Goal: Task Accomplishment & Management: Use online tool/utility

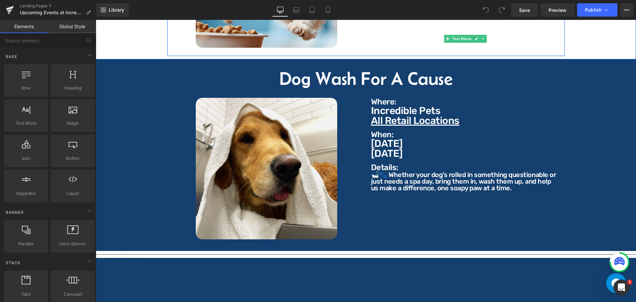
scroll to position [828, 0]
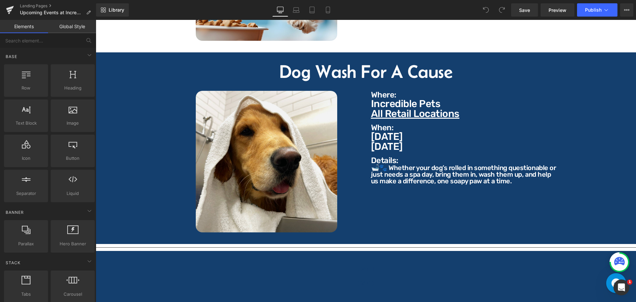
drag, startPoint x: 408, startPoint y: 141, endPoint x: 414, endPoint y: 143, distance: 6.4
click at [408, 141] on p "October 26th, 2025" at bounding box center [465, 146] width 189 height 10
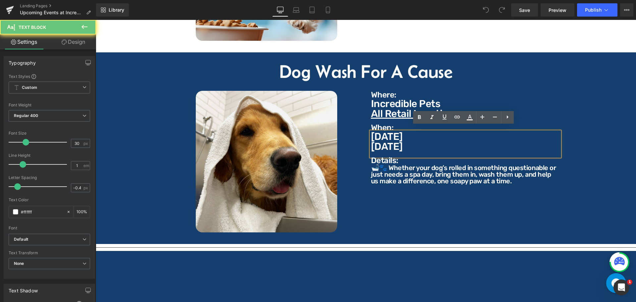
click at [408, 131] on p "Sunday" at bounding box center [465, 136] width 189 height 10
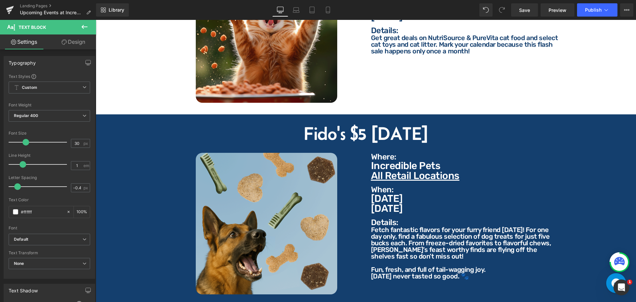
scroll to position [364, 0]
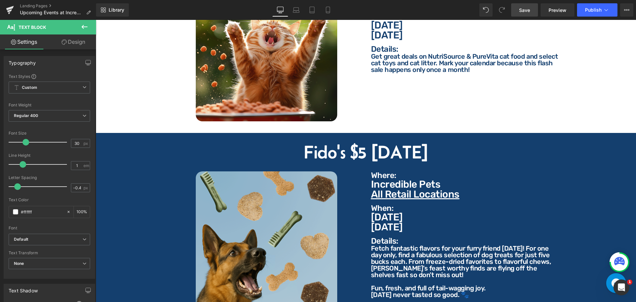
click at [528, 10] on span "Save" at bounding box center [524, 10] width 11 height 7
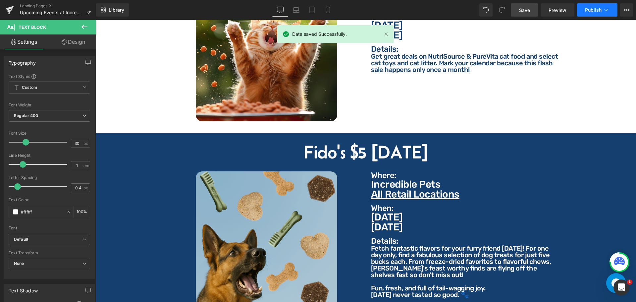
click at [590, 10] on span "Publish" at bounding box center [593, 9] width 17 height 5
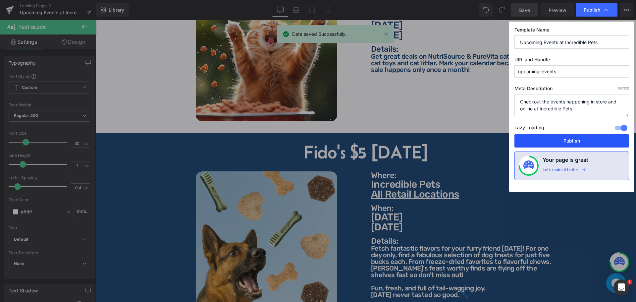
click at [588, 139] on button "Publish" at bounding box center [571, 140] width 115 height 13
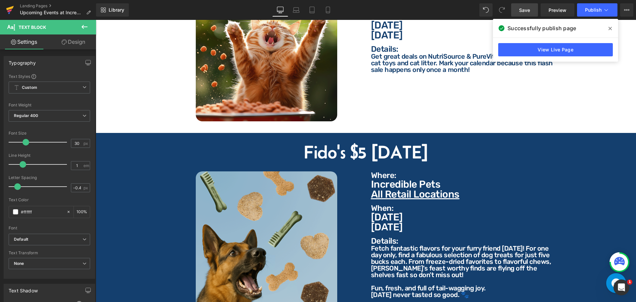
click at [13, 9] on icon at bounding box center [10, 10] width 8 height 17
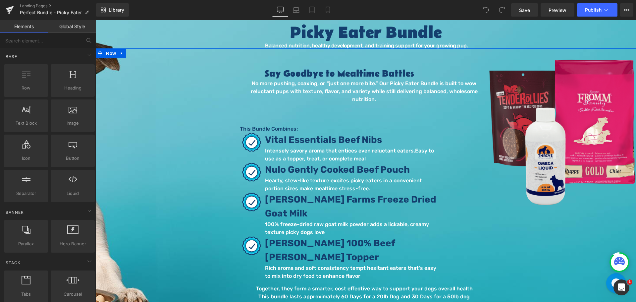
scroll to position [99, 0]
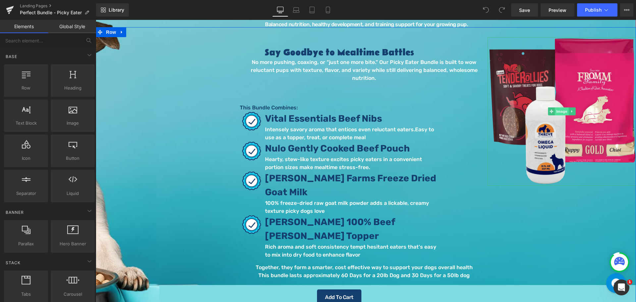
click at [555, 114] on span "Image" at bounding box center [562, 111] width 14 height 8
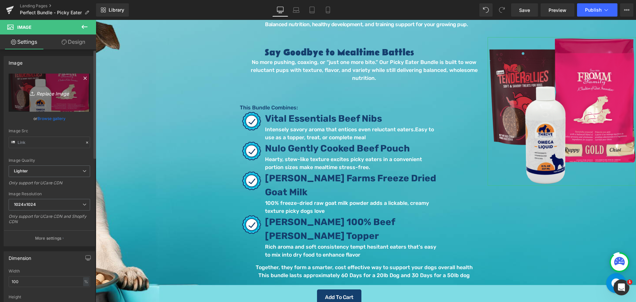
click at [56, 93] on icon "Replace Image" at bounding box center [49, 92] width 53 height 8
type input "C:\fakepath\Pick Eater Bundle 1.png"
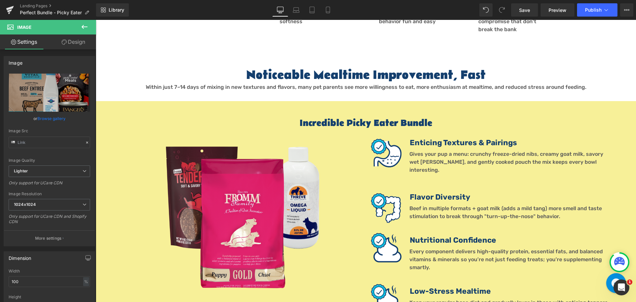
scroll to position [563, 0]
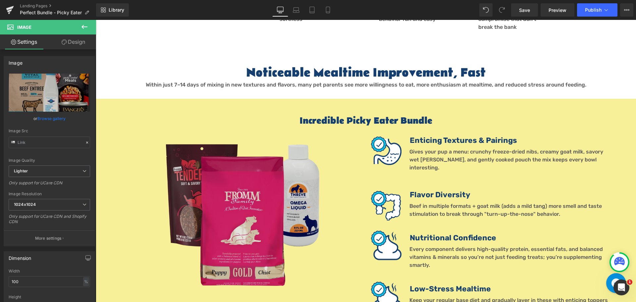
click at [243, 179] on img at bounding box center [241, 213] width 155 height 155
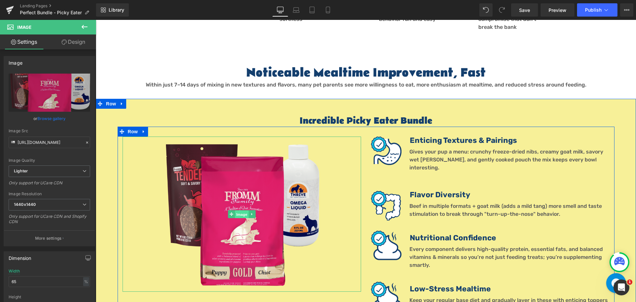
click at [237, 210] on span "Image" at bounding box center [242, 214] width 14 height 8
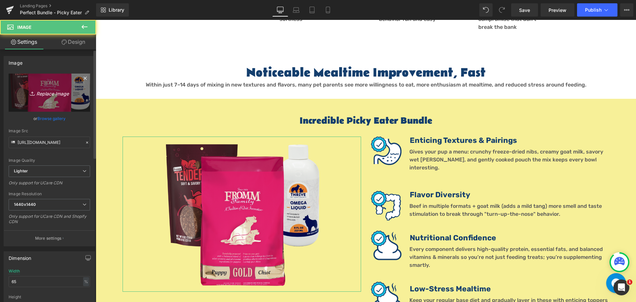
click at [52, 96] on icon "Replace Image" at bounding box center [49, 92] width 53 height 8
type input "C:\fakepath\Pick Eater Bundle 2.png"
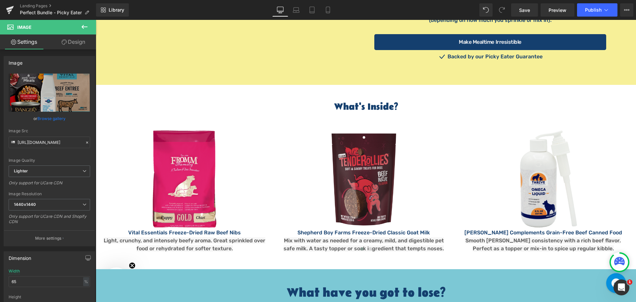
scroll to position [894, 0]
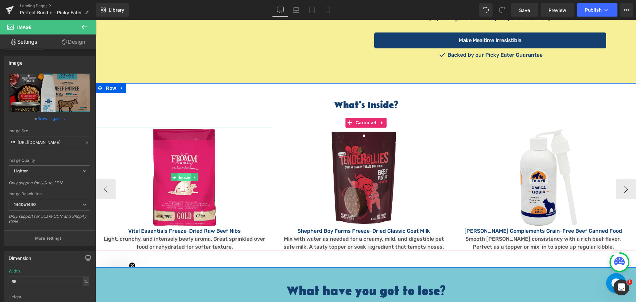
click at [182, 173] on span "Image" at bounding box center [184, 177] width 14 height 8
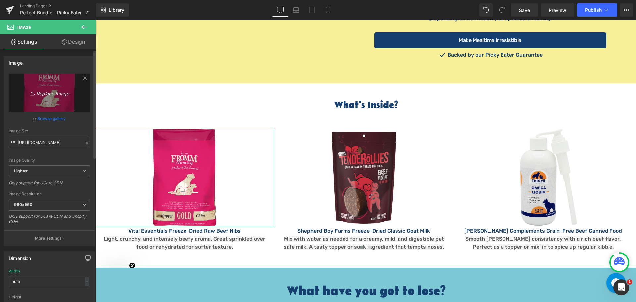
click at [49, 95] on icon "Replace Image" at bounding box center [49, 92] width 53 height 8
click at [83, 78] on icon at bounding box center [84, 77] width 3 height 3
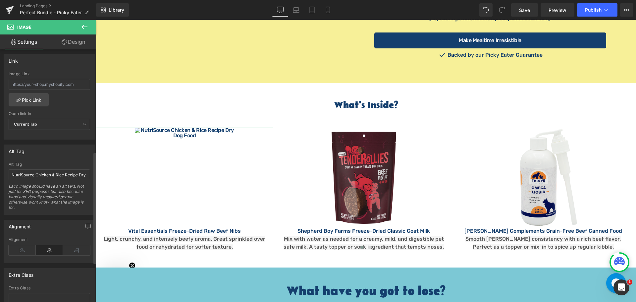
scroll to position [298, 0]
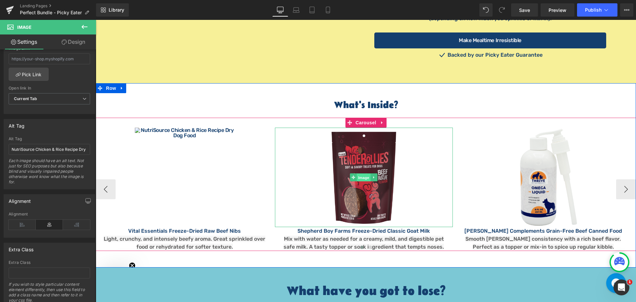
click at [364, 173] on span "Image" at bounding box center [364, 177] width 14 height 8
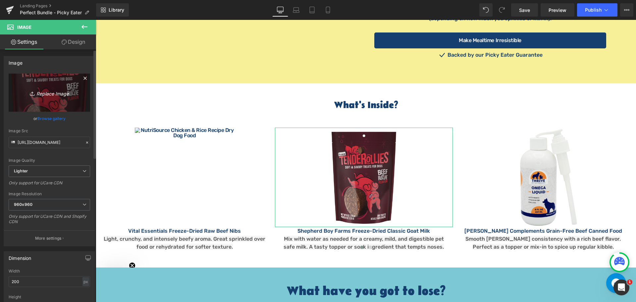
click at [49, 93] on icon "Replace Image" at bounding box center [49, 92] width 53 height 8
type input "C:\fakepath\Goat Milk Classic 4oz.webp"
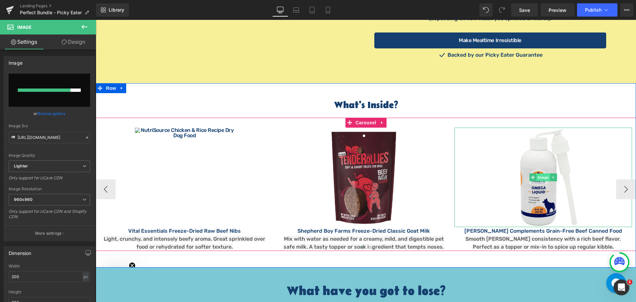
click at [537, 173] on span "Image" at bounding box center [543, 177] width 14 height 8
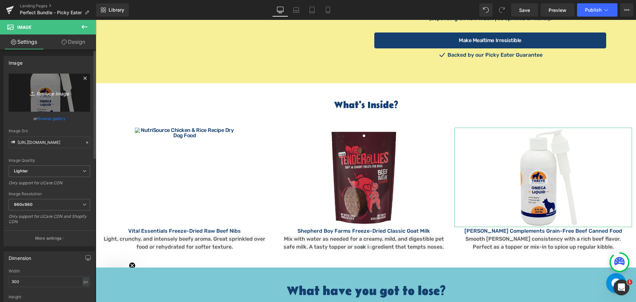
click at [52, 94] on icon "Replace Image" at bounding box center [49, 92] width 53 height 8
type input "C:\fakepath\Evangers-Complements-Beef-6oz.jpg"
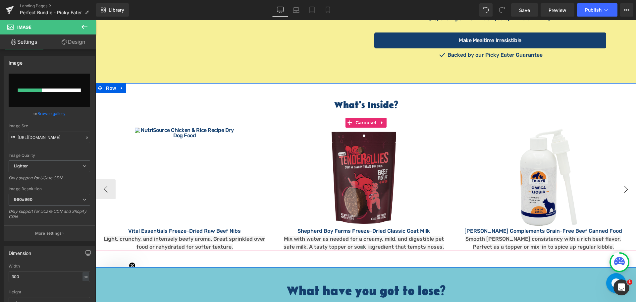
click at [625, 179] on button "›" at bounding box center [626, 189] width 20 height 20
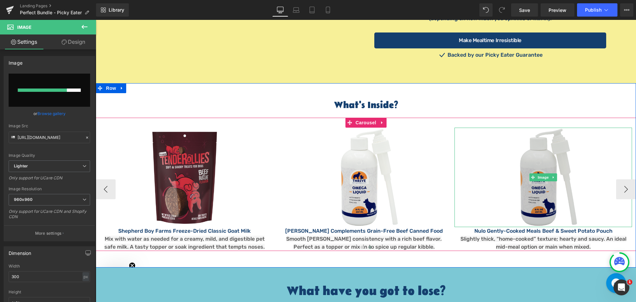
click at [549, 157] on img at bounding box center [542, 176] width 99 height 99
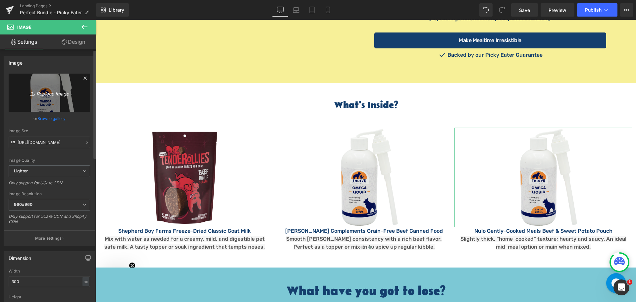
click at [56, 90] on icon "Replace Image" at bounding box center [49, 92] width 53 height 8
type input "C:\fakepath\Nulo Gently Cooked Beef.webp"
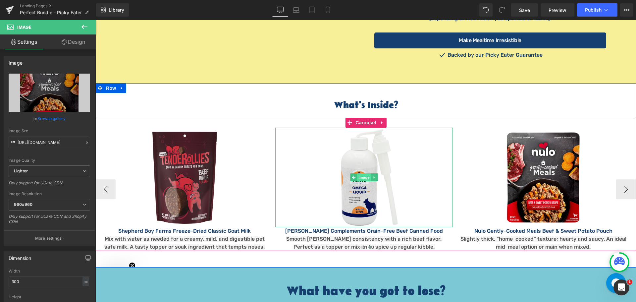
click at [358, 173] on span "Image" at bounding box center [364, 177] width 14 height 8
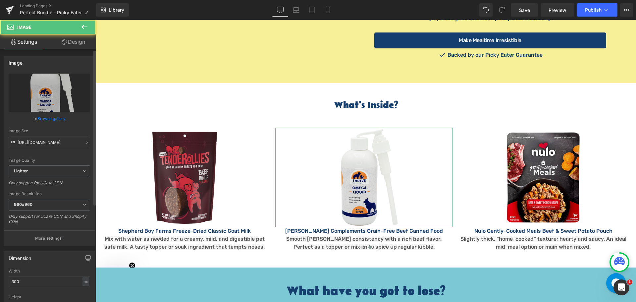
click at [49, 116] on link "Browse gallery" at bounding box center [51, 119] width 28 height 12
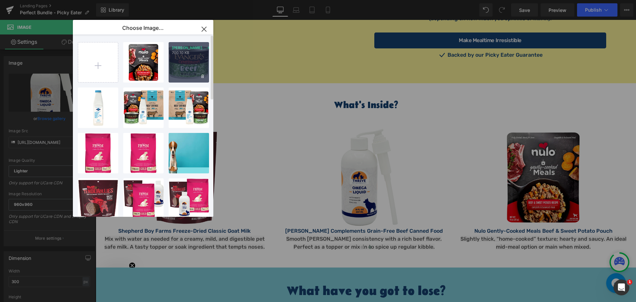
click at [196, 63] on div "Evanger...-6oz.jpg 700.10 KB" at bounding box center [189, 62] width 40 height 40
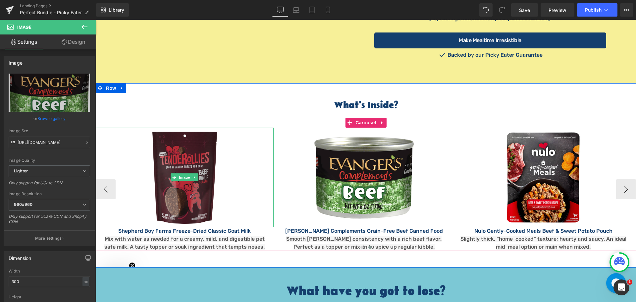
click at [182, 153] on img at bounding box center [184, 176] width 66 height 99
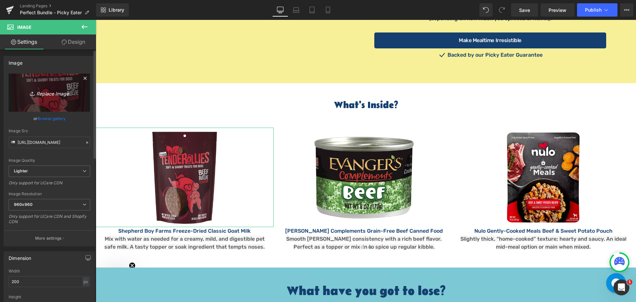
click at [55, 94] on icon "Replace Image" at bounding box center [49, 92] width 53 height 8
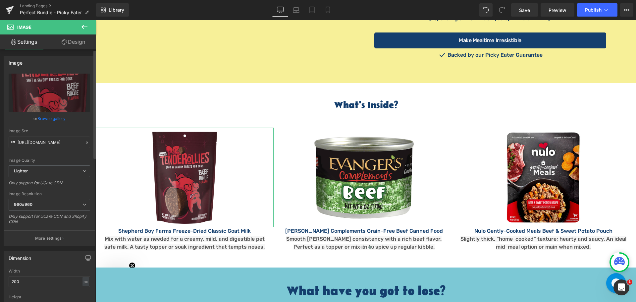
click at [58, 121] on link "Browse gallery" at bounding box center [51, 119] width 28 height 12
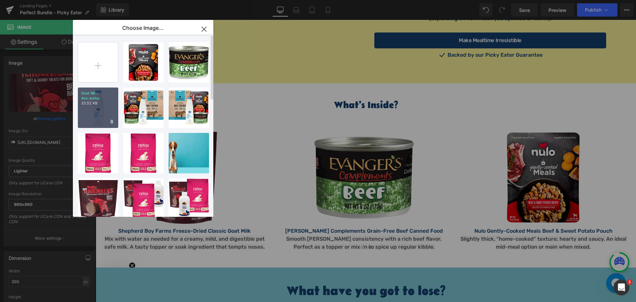
click at [98, 109] on div "Goat Mi... 4oz.webp 33.52 KB" at bounding box center [98, 107] width 40 height 40
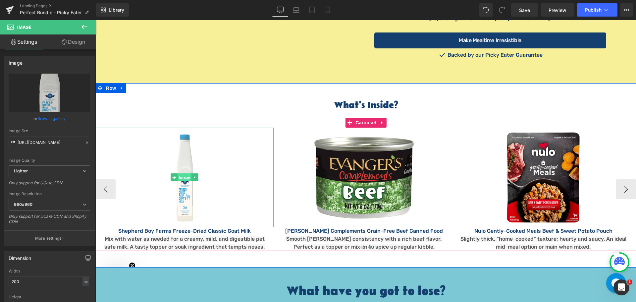
click at [182, 173] on span "Image" at bounding box center [185, 177] width 14 height 8
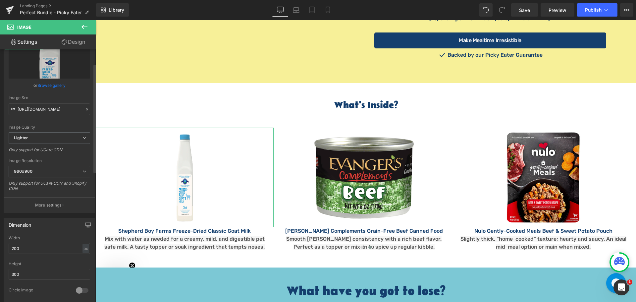
scroll to position [132, 0]
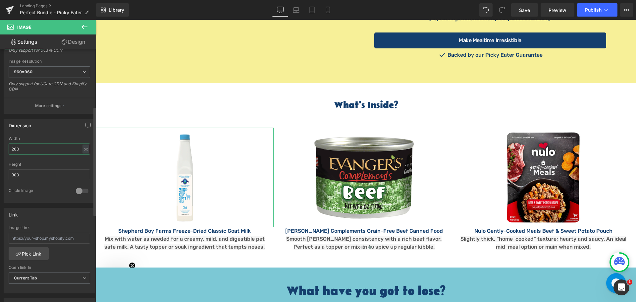
click at [40, 149] on input "200" at bounding box center [49, 148] width 81 height 11
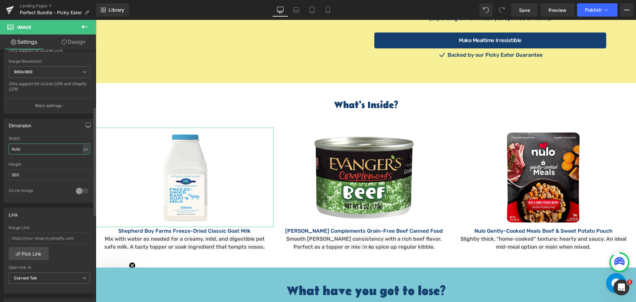
click at [40, 149] on input "Auto" at bounding box center [49, 148] width 81 height 11
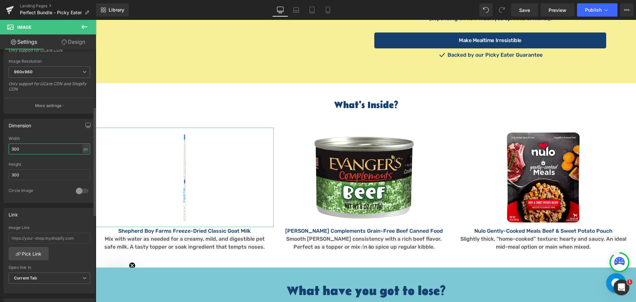
type input "300"
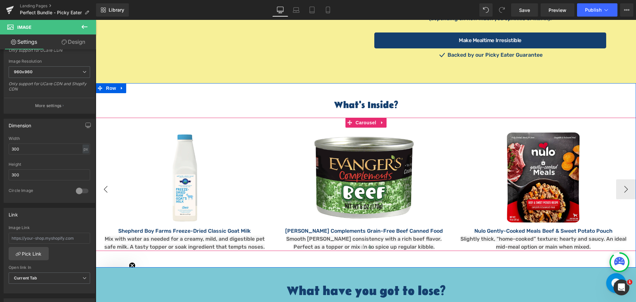
click at [104, 179] on button "‹" at bounding box center [106, 189] width 20 height 20
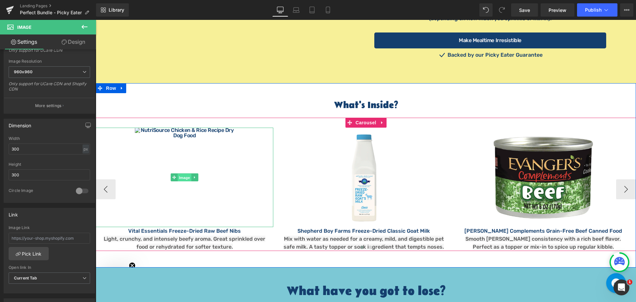
click at [180, 173] on span "Image" at bounding box center [184, 177] width 14 height 8
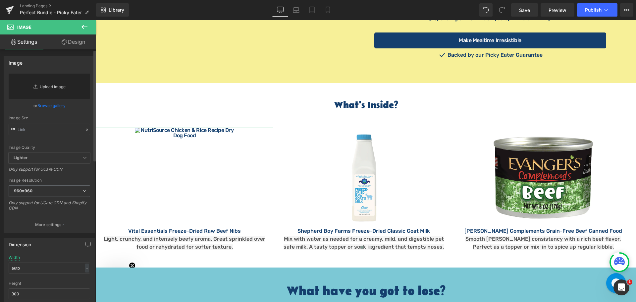
click at [63, 87] on link "Replace Image" at bounding box center [49, 85] width 81 height 25
type input "C:\fakepath\Vital Essentials FD Crunchy Nib Dog Beef.webp"
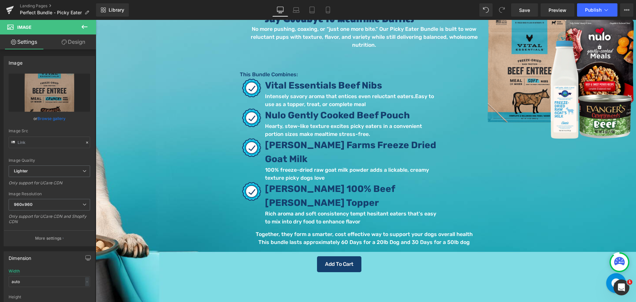
scroll to position [0, 0]
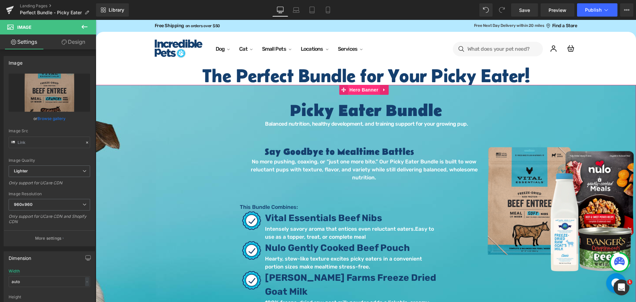
click at [362, 88] on span "Hero Banner" at bounding box center [364, 90] width 32 height 10
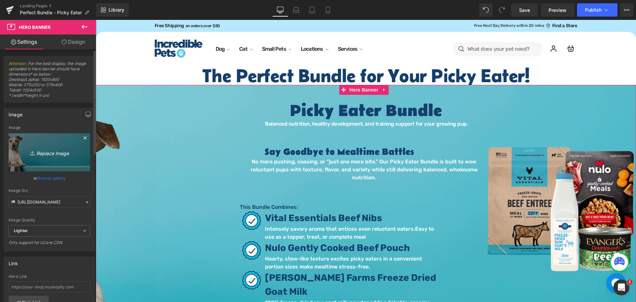
click at [50, 155] on icon "Replace Image" at bounding box center [49, 152] width 53 height 8
click at [41, 153] on icon "Replace Image" at bounding box center [49, 152] width 53 height 8
type input "C:\fakepath\Bundle Banner - Adult.png"
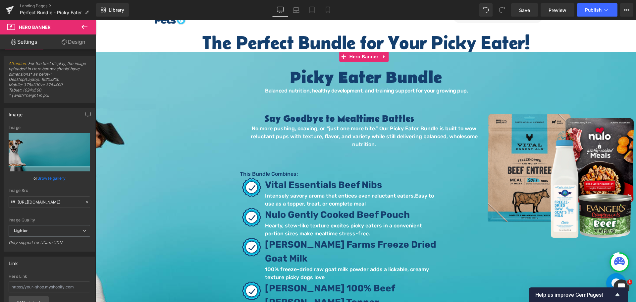
scroll to position [66, 0]
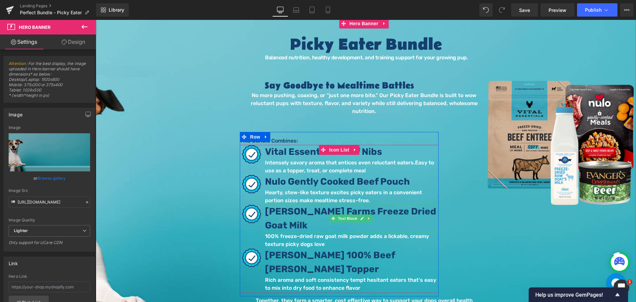
click at [341, 206] on span "Sheppard Farms Freeze Dried Goat Milk" at bounding box center [350, 218] width 171 height 25
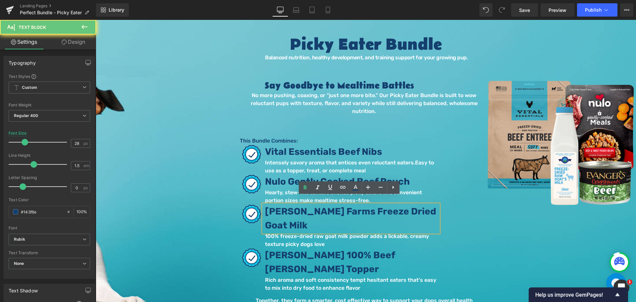
click at [343, 206] on span "Sheppard Farms Freeze Dried Goat Milk" at bounding box center [350, 218] width 171 height 25
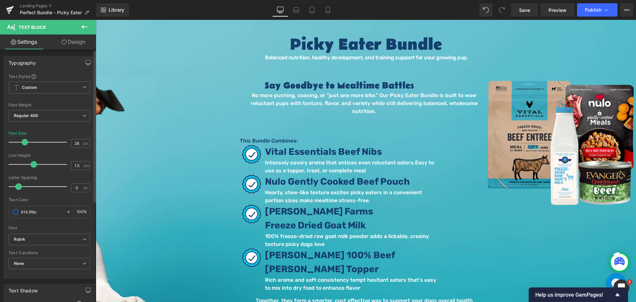
drag, startPoint x: 19, startPoint y: 186, endPoint x: 15, endPoint y: 187, distance: 4.7
click at [15, 187] on div at bounding box center [39, 186] width 55 height 13
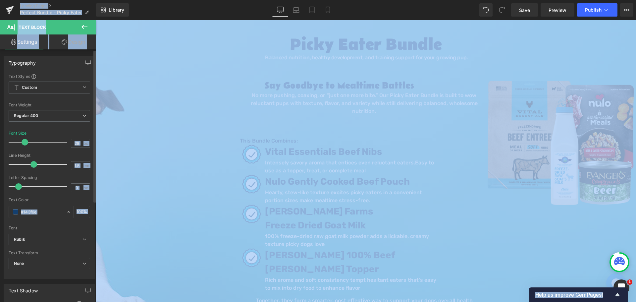
click at [19, 189] on span at bounding box center [18, 186] width 7 height 7
click at [64, 185] on div "Letter Spacing 0 px" at bounding box center [49, 186] width 81 height 22
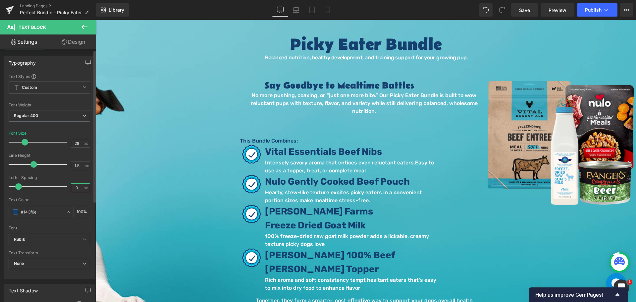
click at [76, 188] on input "0" at bounding box center [77, 187] width 12 height 8
type input "0"
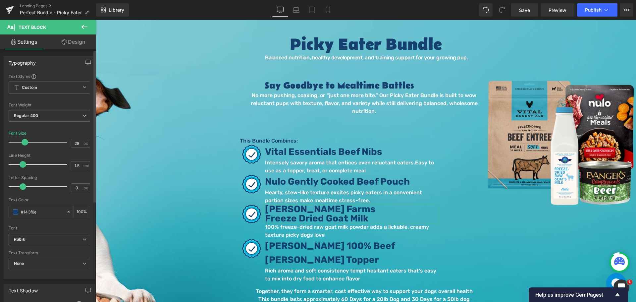
drag, startPoint x: 32, startPoint y: 166, endPoint x: 22, endPoint y: 164, distance: 9.8
click at [22, 164] on span at bounding box center [23, 164] width 7 height 7
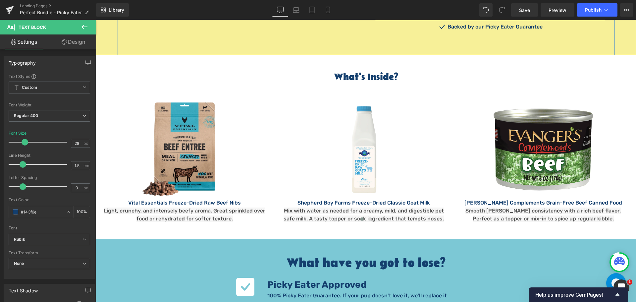
scroll to position [927, 0]
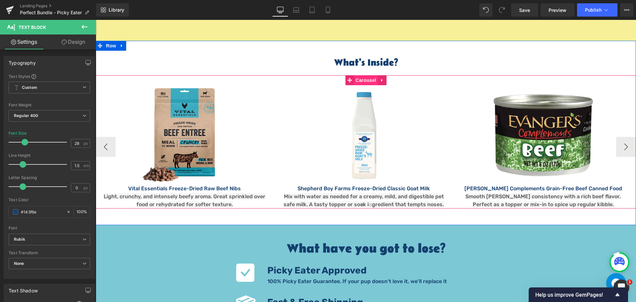
click at [364, 75] on span "Carousel" at bounding box center [366, 80] width 24 height 10
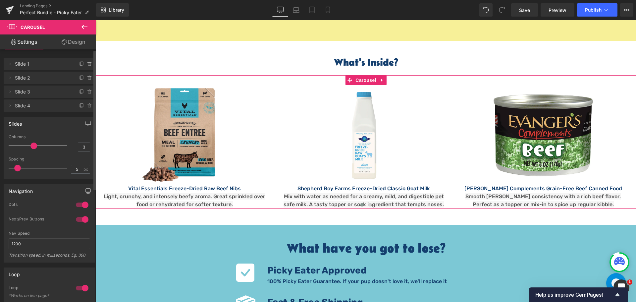
click at [82, 206] on div at bounding box center [82, 204] width 16 height 11
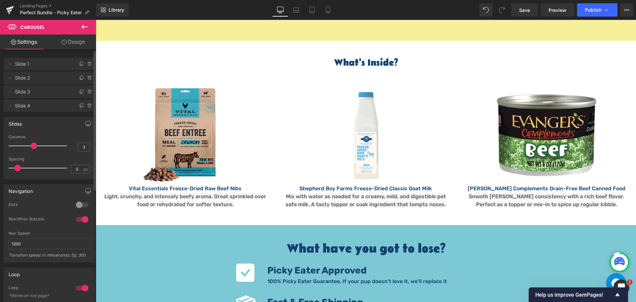
click at [86, 220] on div at bounding box center [82, 219] width 16 height 11
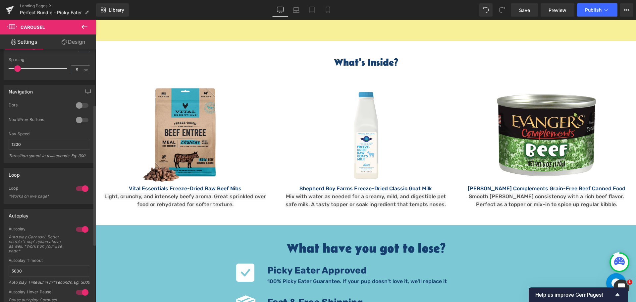
scroll to position [203, 0]
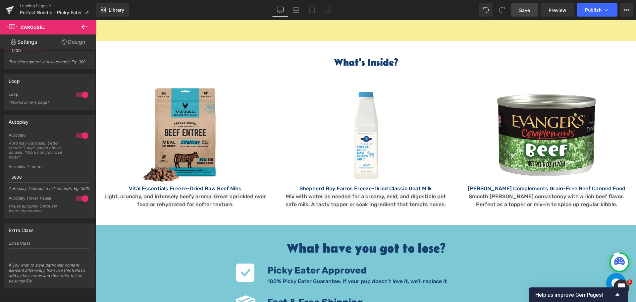
click at [531, 11] on link "Save" at bounding box center [524, 9] width 27 height 13
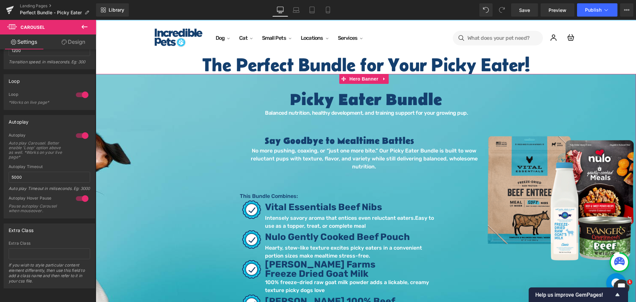
scroll to position [0, 0]
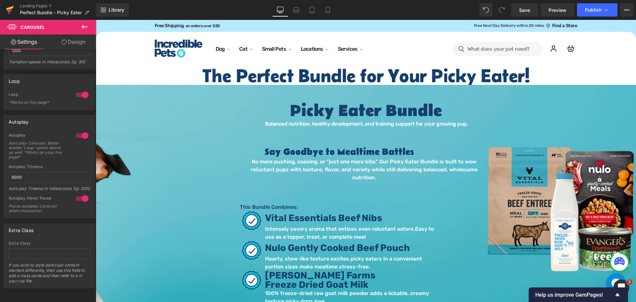
click at [10, 10] on icon at bounding box center [9, 10] width 5 height 3
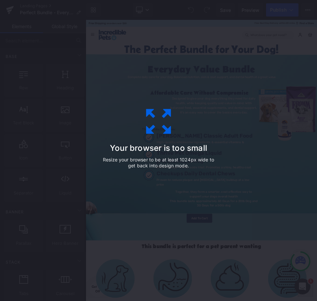
click at [234, 104] on div "Your browser is too small Resize your browser to be at least 1024px wide to get…" at bounding box center [158, 150] width 317 height 301
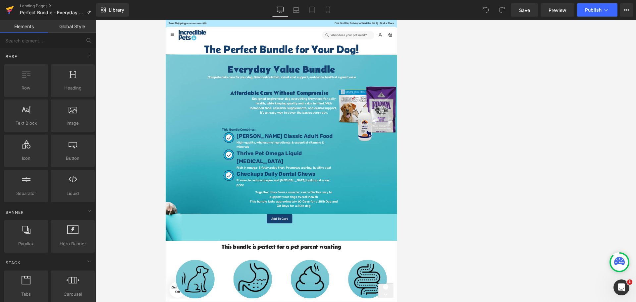
click at [6, 10] on link at bounding box center [10, 10] width 20 height 20
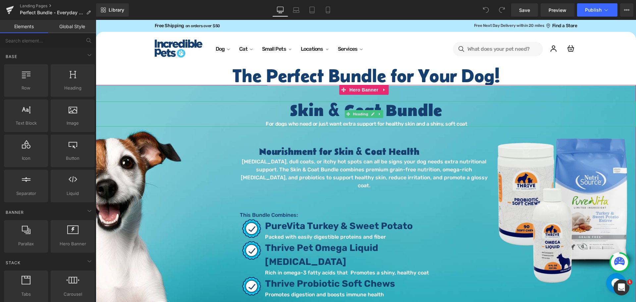
click at [389, 108] on h1 "Skin & Coat Bundle" at bounding box center [366, 111] width 540 height 20
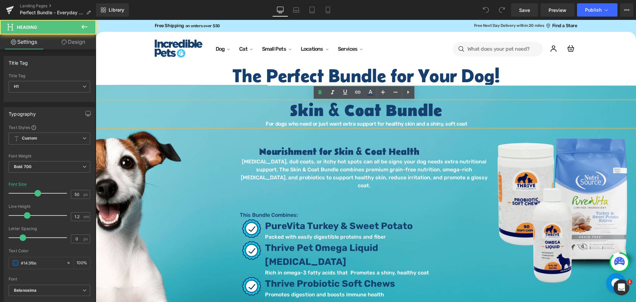
click at [393, 109] on h1 "Skin & Coat Bundle" at bounding box center [366, 111] width 540 height 20
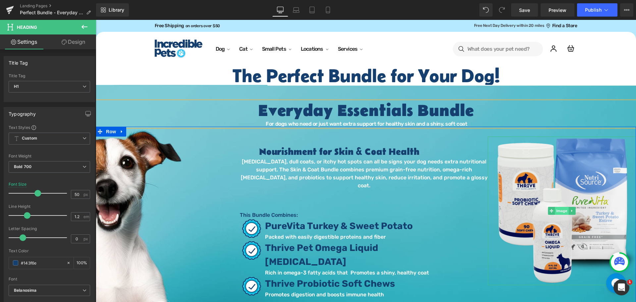
click at [559, 213] on span "Image" at bounding box center [562, 211] width 14 height 8
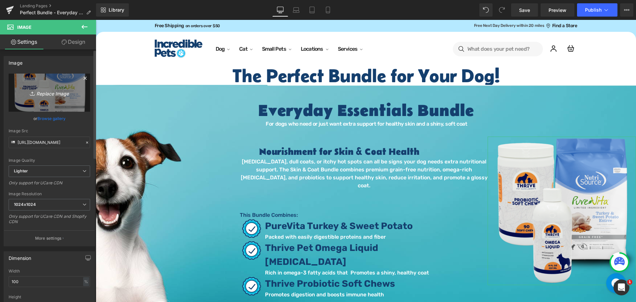
click at [53, 92] on icon "Replace Image" at bounding box center [49, 92] width 53 height 8
type input "C:\fakepath\Essentials Bundle 2.png"
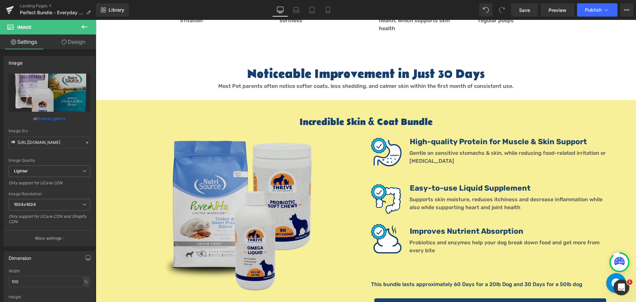
scroll to position [497, 0]
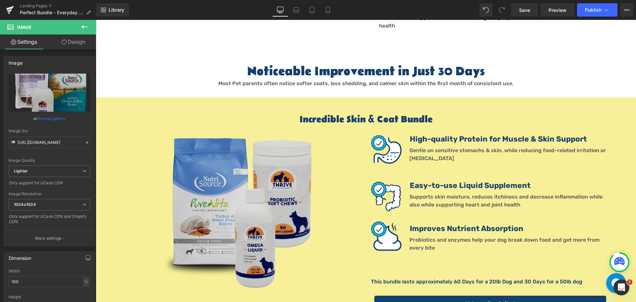
click at [223, 195] on img at bounding box center [241, 212] width 155 height 155
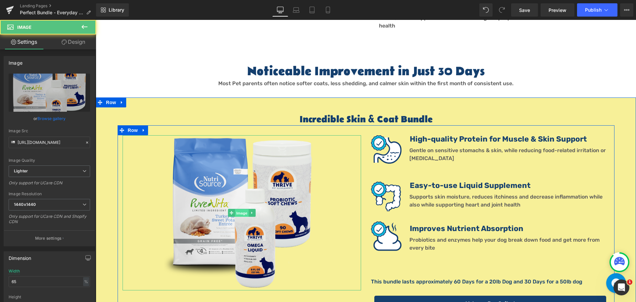
click at [241, 209] on span "Image" at bounding box center [242, 213] width 14 height 8
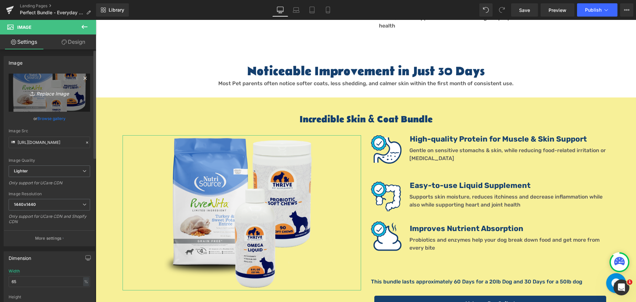
click at [45, 95] on icon "Replace Image" at bounding box center [49, 92] width 53 height 8
type input "C:\fakepath\Essentials Bundle 1.png"
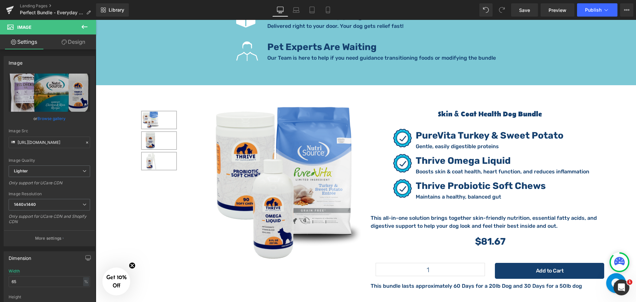
scroll to position [1059, 0]
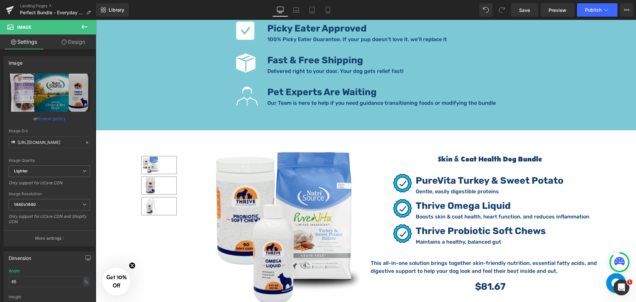
drag, startPoint x: 347, startPoint y: 156, endPoint x: 371, endPoint y: 111, distance: 51.1
click at [347, 156] on img at bounding box center [283, 228] width 156 height 156
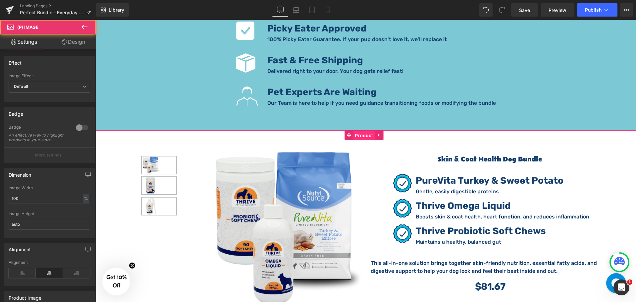
click at [371, 130] on span "Product" at bounding box center [364, 135] width 22 height 10
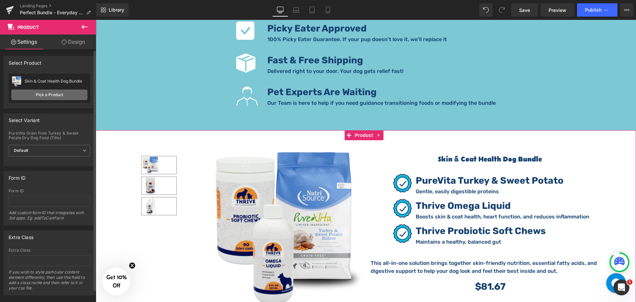
click at [68, 94] on link "Pick a Product" at bounding box center [49, 94] width 76 height 11
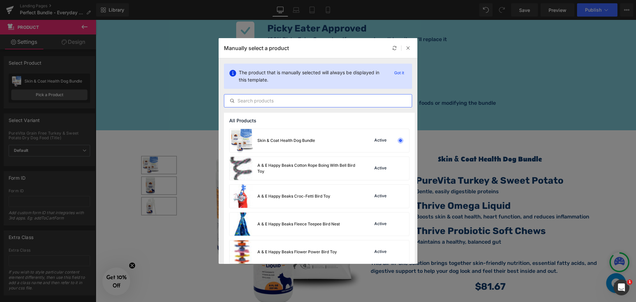
click at [287, 99] on input "text" at bounding box center [317, 101] width 187 height 8
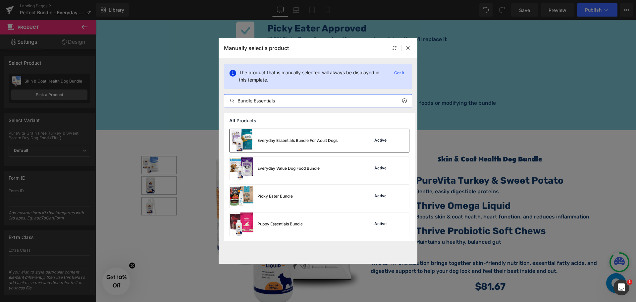
type input "Bundle Essentials"
click at [325, 142] on div "Everyday Essentials Bundle For Adult Dogs" at bounding box center [297, 140] width 80 height 6
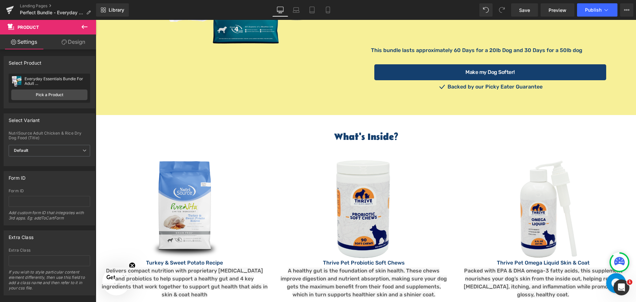
scroll to position [728, 0]
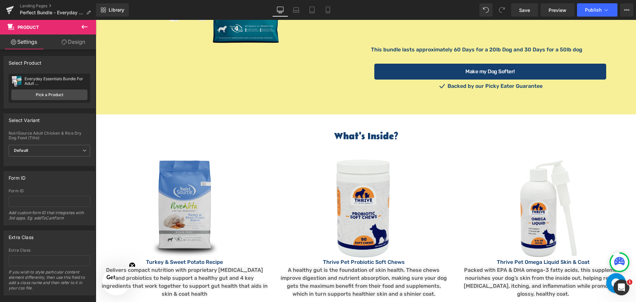
click at [184, 187] on div "Image" at bounding box center [184, 208] width 177 height 99
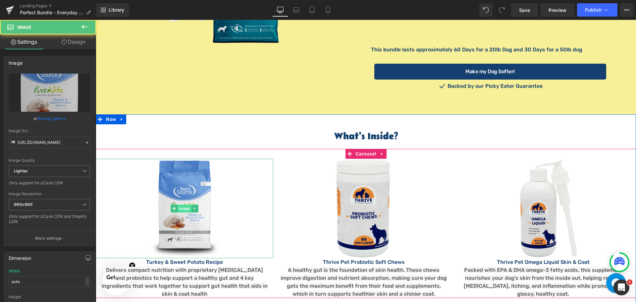
click at [184, 204] on span "Image" at bounding box center [184, 208] width 14 height 8
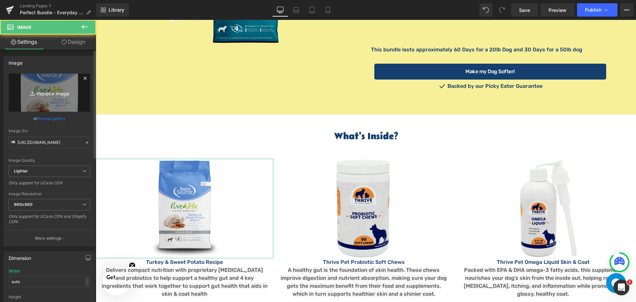
click at [46, 94] on icon "Replace Image" at bounding box center [49, 92] width 53 height 8
type input "C:\fakepath\Nutrisource Chicken & Rice Adult.png"
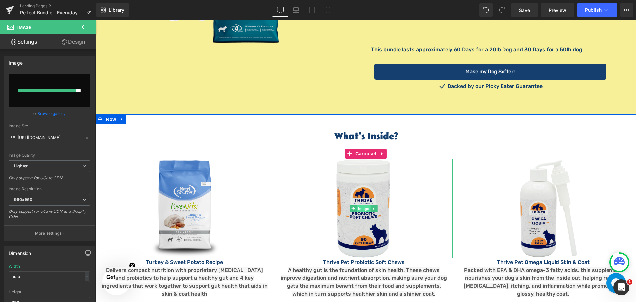
click at [366, 204] on span "Image" at bounding box center [364, 208] width 14 height 8
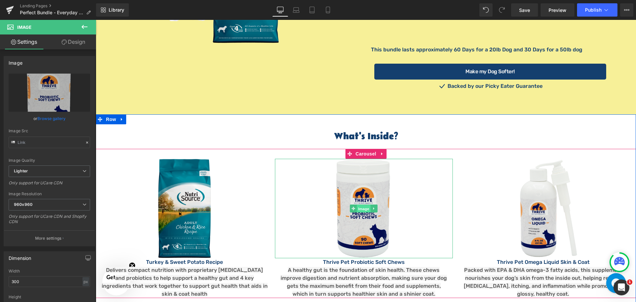
click at [360, 205] on span "Image" at bounding box center [364, 209] width 14 height 8
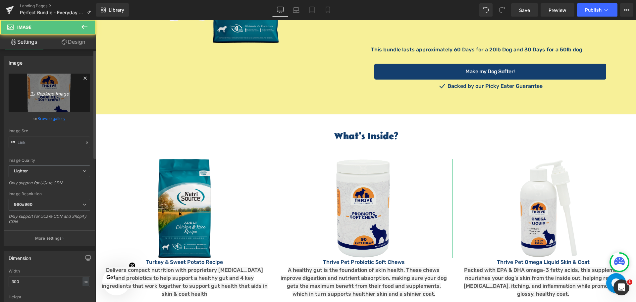
click at [53, 93] on icon "Replace Image" at bounding box center [49, 92] width 53 height 8
type input "C:\fakepath\Nat Dog [DEMOGRAPHIC_DATA] Flips Front.webp"
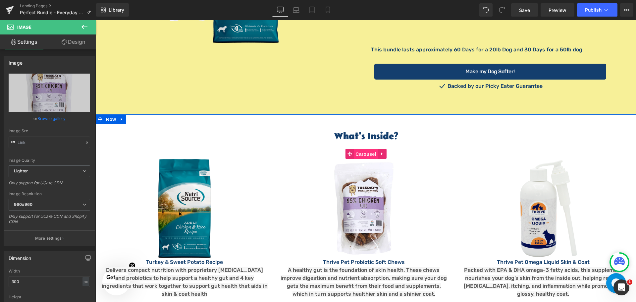
click at [367, 149] on span "Carousel" at bounding box center [366, 154] width 24 height 10
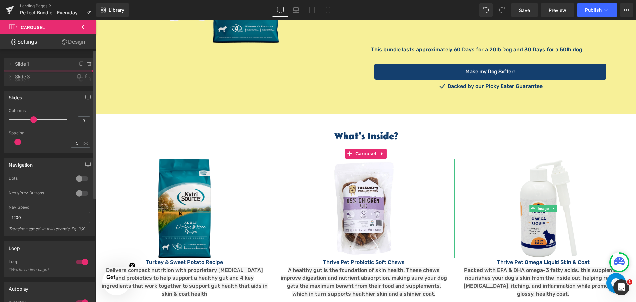
drag, startPoint x: 19, startPoint y: 89, endPoint x: 19, endPoint y: 74, distance: 15.2
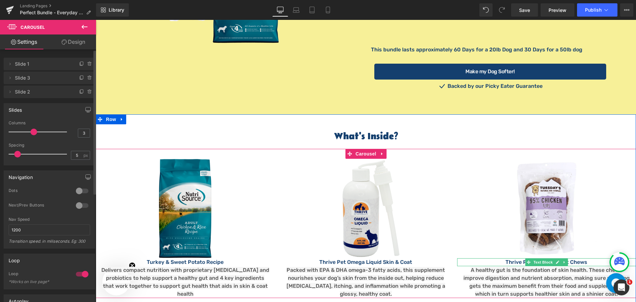
click at [513, 258] on p "Thrive Pet Probiotic Soft Chews" at bounding box center [546, 262] width 179 height 8
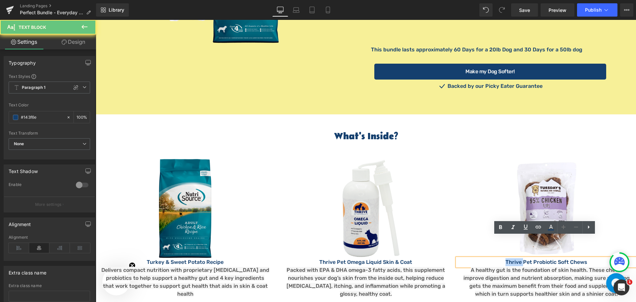
click at [513, 258] on p "Thrive Pet Probiotic Soft Chews" at bounding box center [546, 262] width 179 height 8
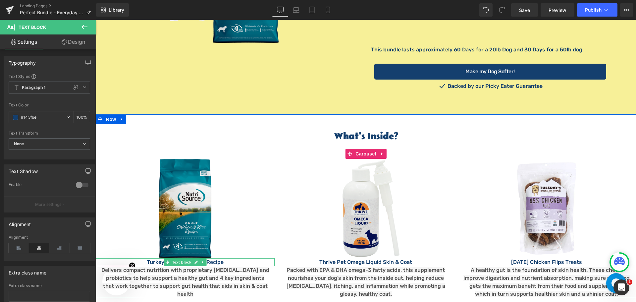
click at [182, 258] on span "Text Block" at bounding box center [182, 262] width 22 height 8
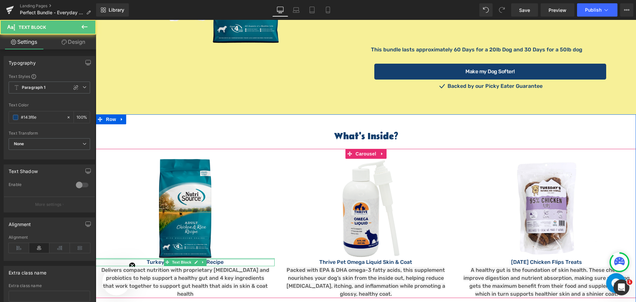
click at [228, 258] on div at bounding box center [185, 259] width 179 height 2
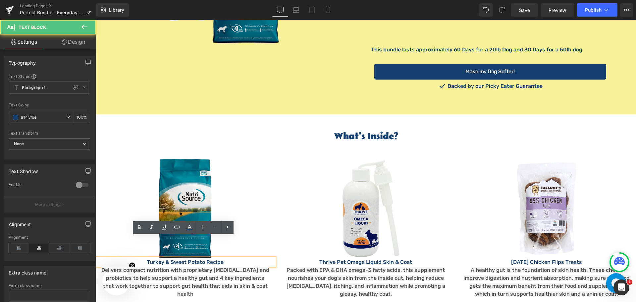
click at [228, 258] on p "Turkey & Sweet Potato Recipe" at bounding box center [185, 262] width 179 height 8
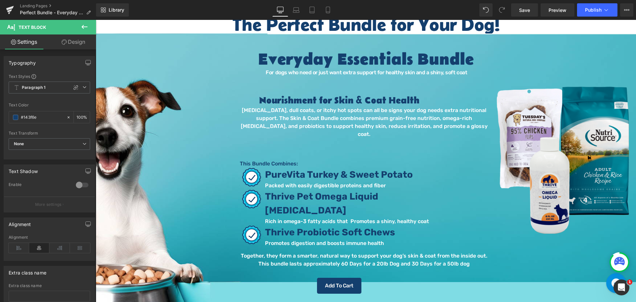
scroll to position [0, 0]
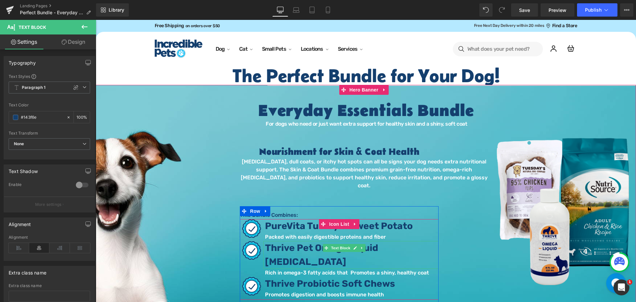
click at [315, 242] on b "Thrive Pet Omega Liquid [MEDICAL_DATA]" at bounding box center [321, 254] width 113 height 25
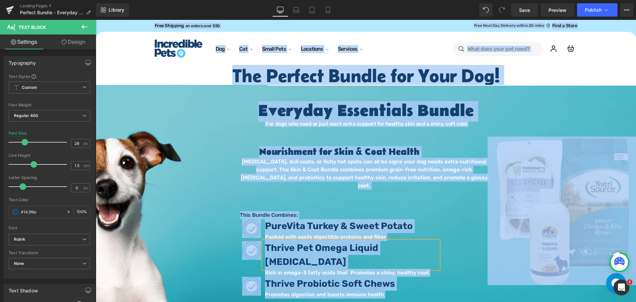
click at [315, 242] on b "Thrive Pet Omega Liquid [MEDICAL_DATA]" at bounding box center [321, 254] width 113 height 25
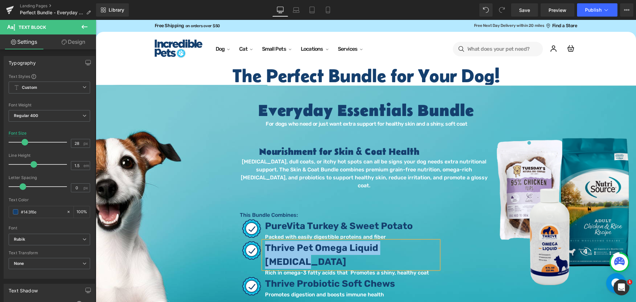
copy b "Thrive Pet Omega Liquid [MEDICAL_DATA]"
click at [290, 123] on font "For dogs who need or just want extra support for healthy skin and a shiny, soft…" at bounding box center [366, 124] width 201 height 6
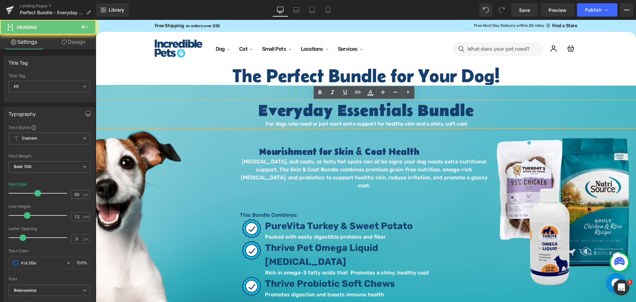
click at [288, 125] on font "For dogs who need or just want extra support for healthy skin and a shiny, soft…" at bounding box center [366, 124] width 201 height 6
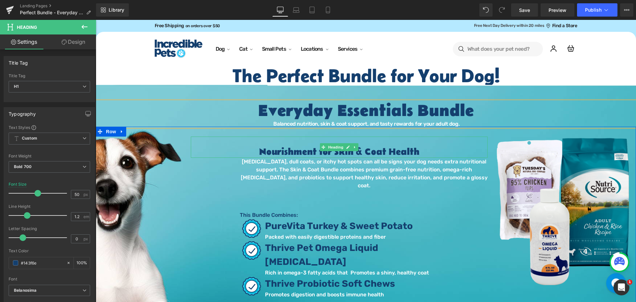
drag, startPoint x: 308, startPoint y: 149, endPoint x: 300, endPoint y: 154, distance: 9.4
click at [307, 150] on h2 "Nourishment for Skin & Coat Health" at bounding box center [339, 151] width 297 height 11
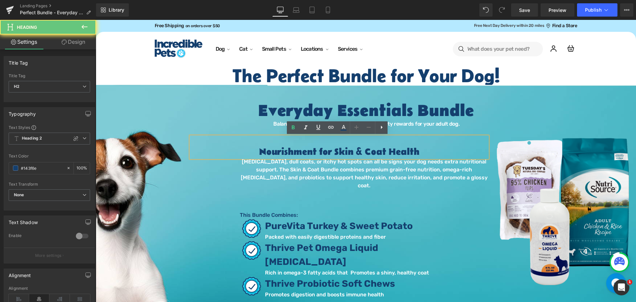
click at [300, 154] on h2 "Nourishment for Skin & Coat Health" at bounding box center [339, 151] width 297 height 11
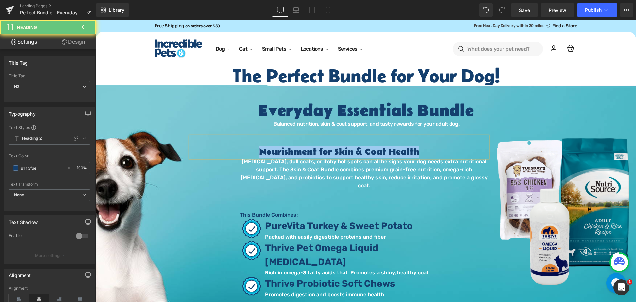
paste div
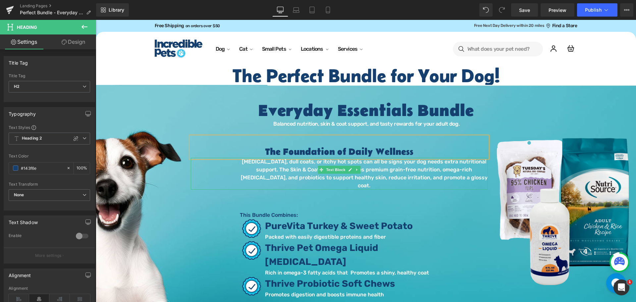
click at [390, 179] on p "[MEDICAL_DATA], dull coats, or itchy hot spots can all be signs your dog needs …" at bounding box center [363, 174] width 247 height 32
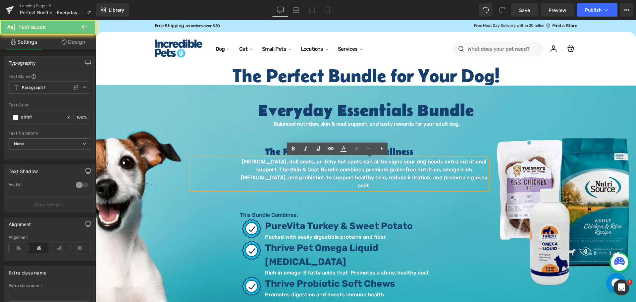
click at [394, 178] on p "[MEDICAL_DATA], dull coats, or itchy hot spots can all be signs your dog needs …" at bounding box center [363, 174] width 247 height 32
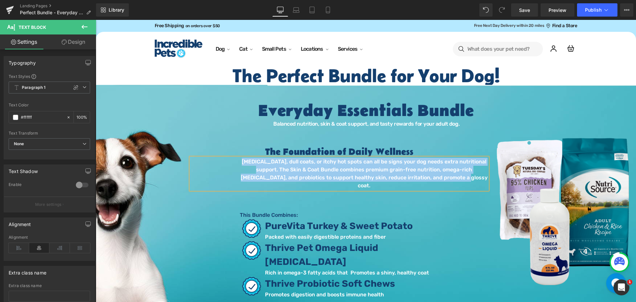
paste div
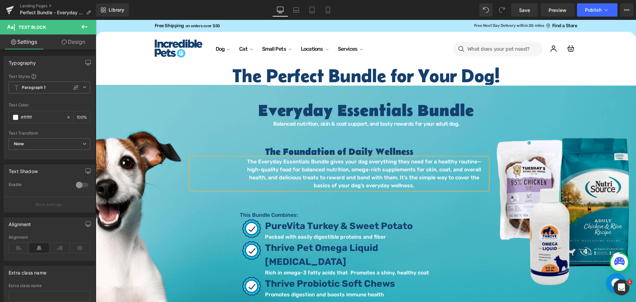
click at [463, 163] on p "The Everyday Essentials Bundle gives your dog everything they need for a health…" at bounding box center [363, 174] width 247 height 32
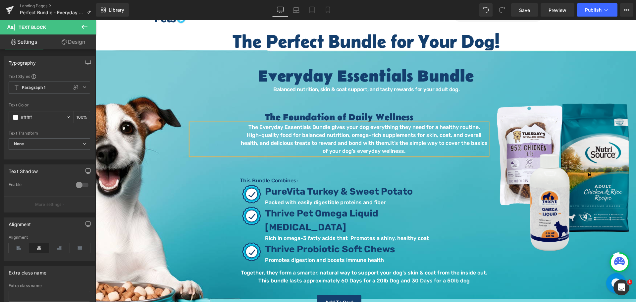
scroll to position [66, 0]
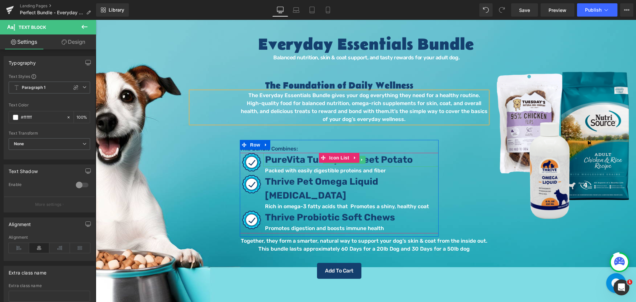
click at [300, 160] on span "PureVita Turkey & Sweet Potato" at bounding box center [339, 159] width 148 height 11
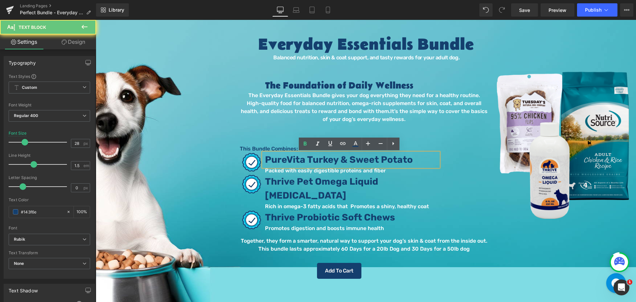
click at [306, 158] on span "PureVita Turkey & Sweet Potato" at bounding box center [339, 159] width 148 height 11
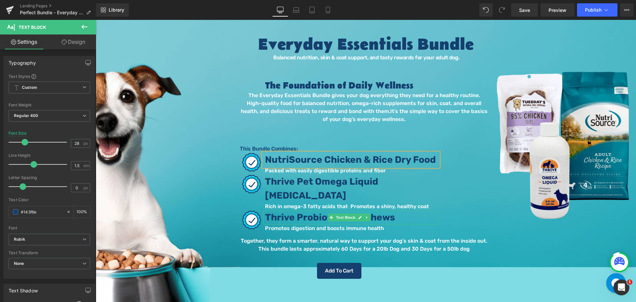
click at [382, 212] on span "Thrive Probiotic Soft Chews" at bounding box center [330, 217] width 130 height 11
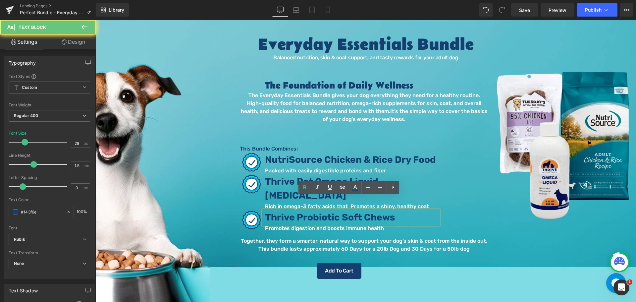
click at [397, 210] on p "Thrive Probiotic Soft Chews" at bounding box center [351, 217] width 173 height 14
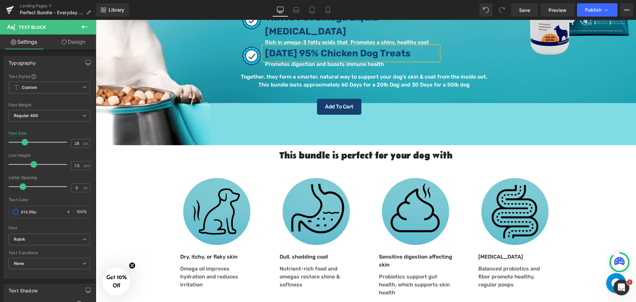
scroll to position [298, 0]
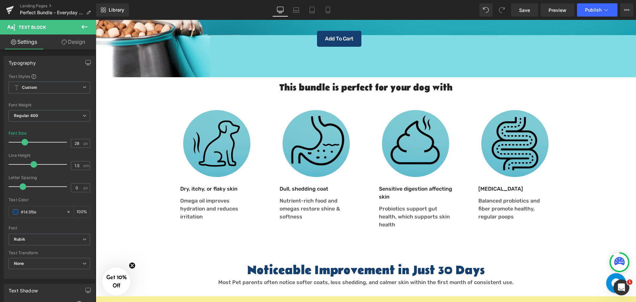
click at [193, 185] on div "Dry, itchy, or flaky skin Text Block" at bounding box center [216, 189] width 73 height 8
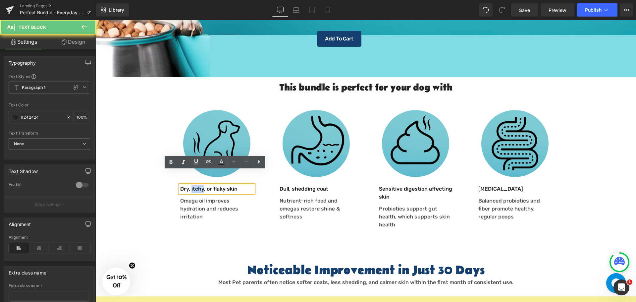
click at [193, 185] on p "Dry, itchy, or flaky skin" at bounding box center [216, 189] width 73 height 8
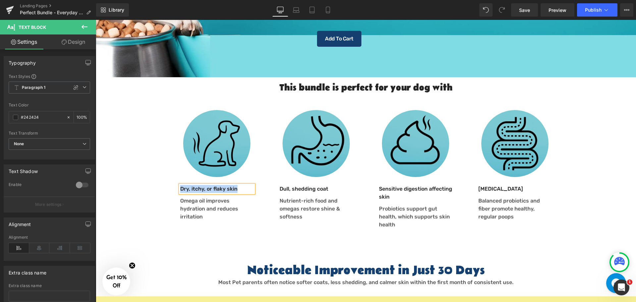
paste div
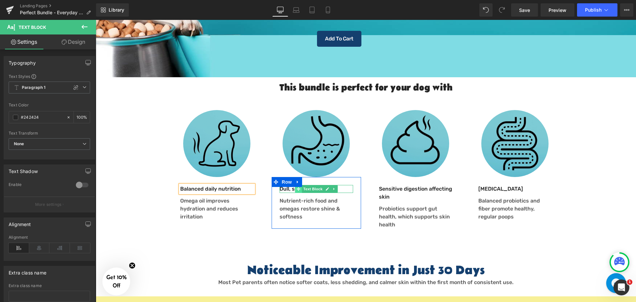
click at [297, 187] on icon at bounding box center [298, 189] width 4 height 4
click at [286, 185] on p "Dull, shedding coat" at bounding box center [315, 189] width 73 height 8
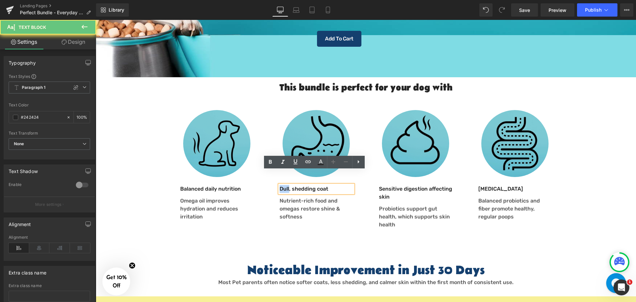
click at [286, 185] on p "Dull, shedding coat" at bounding box center [315, 189] width 73 height 8
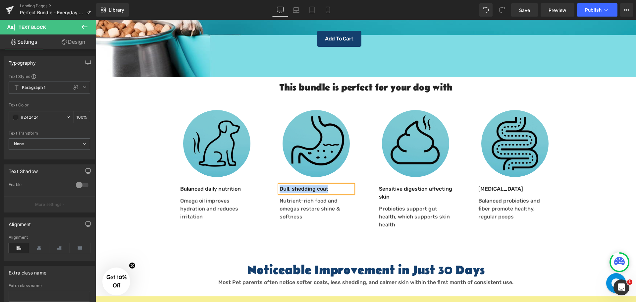
paste div
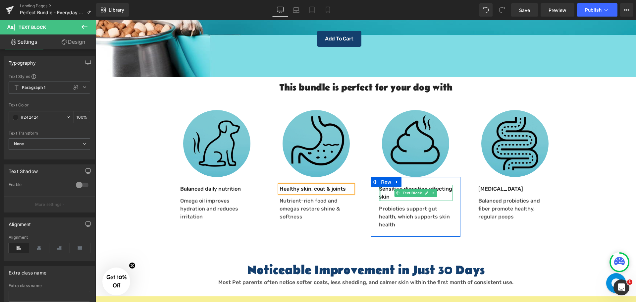
drag, startPoint x: 377, startPoint y: 179, endPoint x: 384, endPoint y: 180, distance: 7.3
click at [379, 185] on div "Sensitive digestion affecting skin Text Block" at bounding box center [415, 193] width 73 height 16
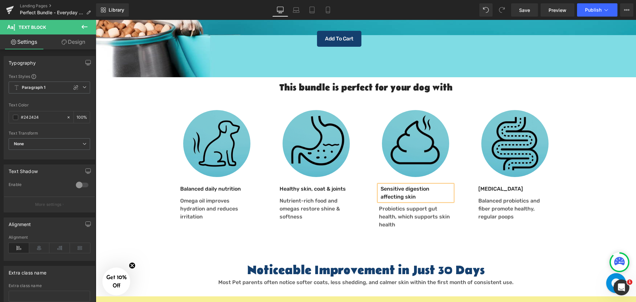
click at [384, 185] on p "Sensitive digestion affecting skin" at bounding box center [416, 193] width 72 height 16
paste div
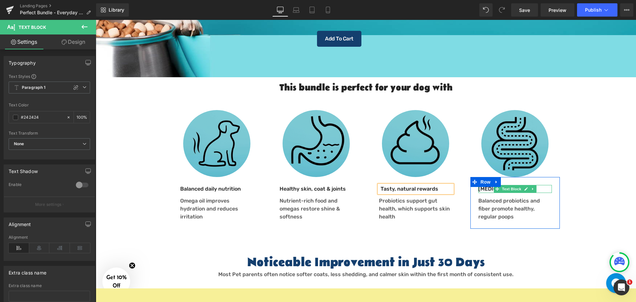
click at [481, 185] on p "[MEDICAL_DATA]" at bounding box center [514, 189] width 73 height 8
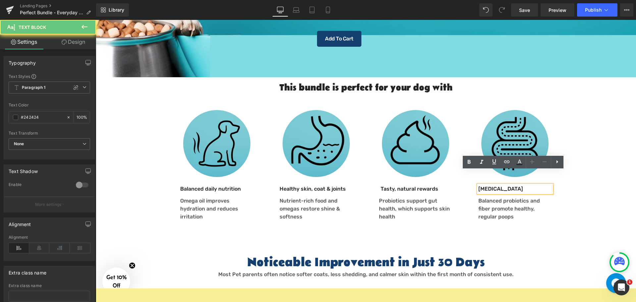
click at [484, 185] on p "[MEDICAL_DATA]" at bounding box center [514, 189] width 73 height 8
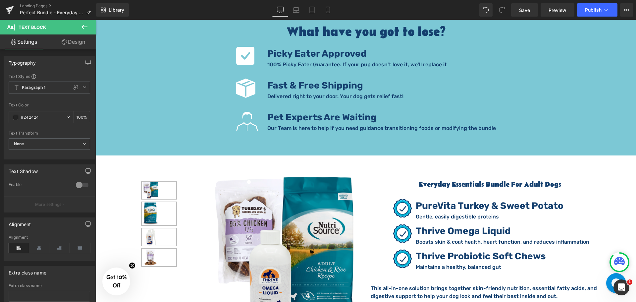
scroll to position [1159, 0]
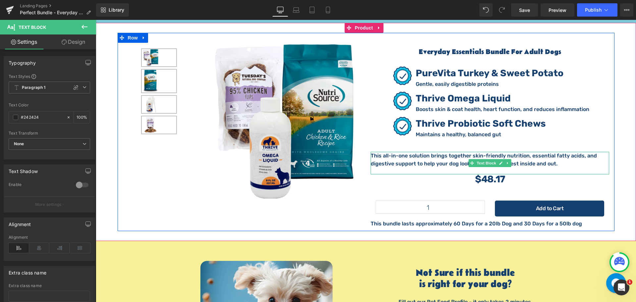
click at [403, 152] on p "This all-in-one solution brings together skin-friendly nutrition, essential fat…" at bounding box center [489, 160] width 238 height 16
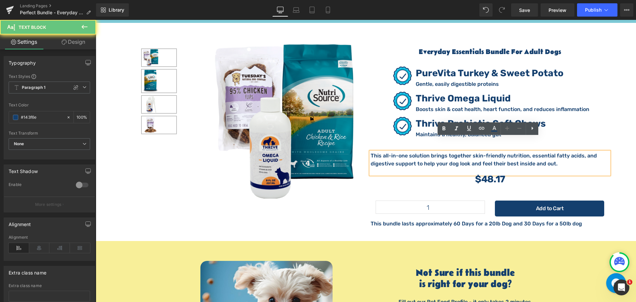
click at [424, 152] on p "This all-in-one solution brings together skin-friendly nutrition, essential fat…" at bounding box center [489, 160] width 238 height 16
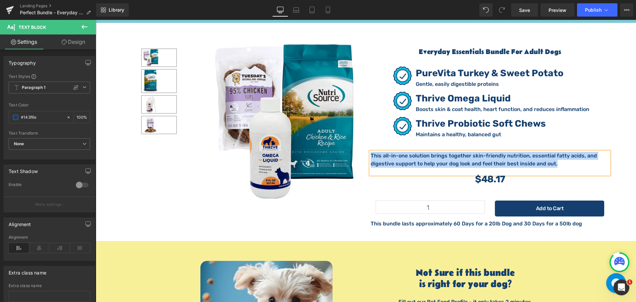
paste div
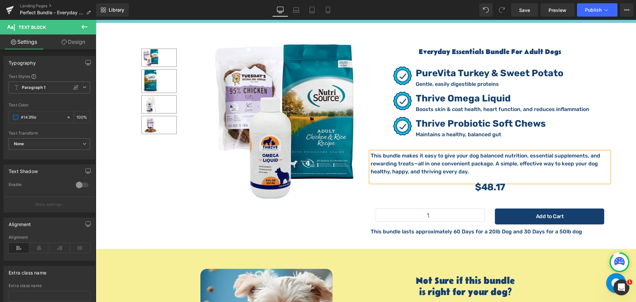
click at [413, 152] on p "This bundle makes it easy to give your dog balanced nutrition, essential supple…" at bounding box center [489, 164] width 238 height 24
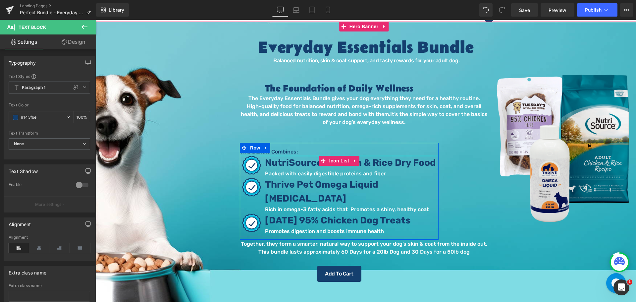
scroll to position [66, 0]
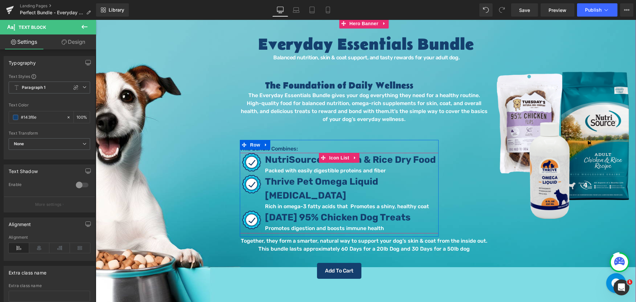
click at [96, 20] on div at bounding box center [96, 20] width 0 height 0
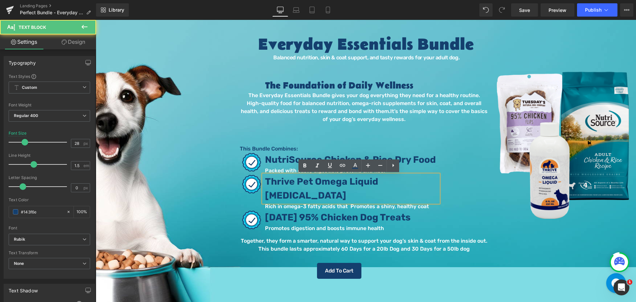
click at [296, 172] on p "Packed with easily digestible proteins and fiber" at bounding box center [351, 171] width 173 height 8
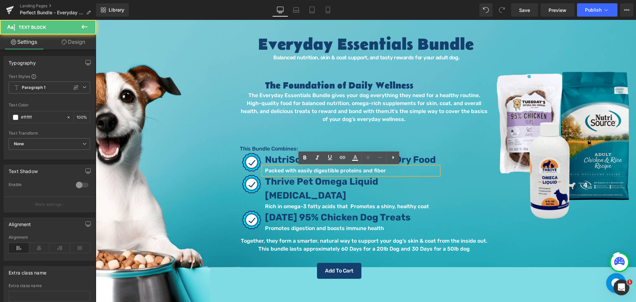
click at [294, 170] on p "Packed with easily digestible proteins and fiber" at bounding box center [351, 171] width 173 height 8
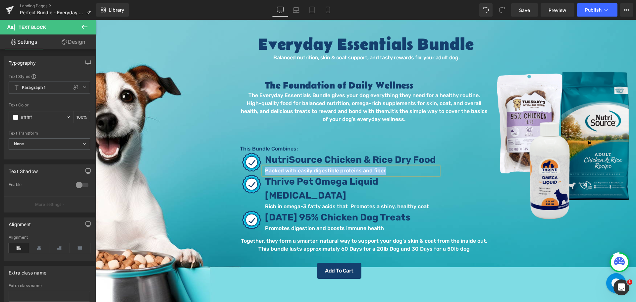
paste div
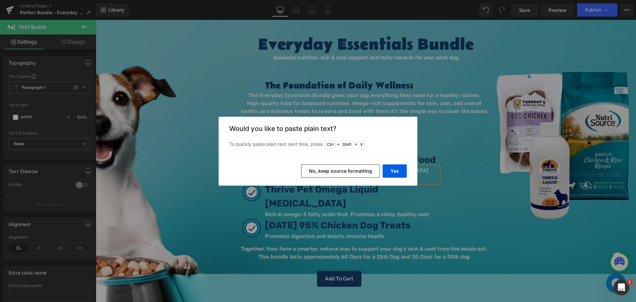
click at [365, 174] on button "No, keep source formatting" at bounding box center [340, 170] width 79 height 13
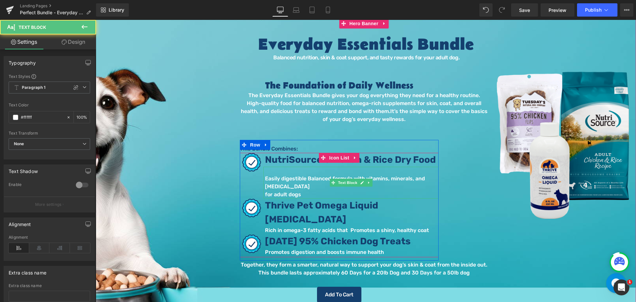
drag, startPoint x: 300, startPoint y: 180, endPoint x: 401, endPoint y: 164, distance: 101.7
click at [301, 180] on span "Easily digestible" at bounding box center [285, 178] width 41 height 6
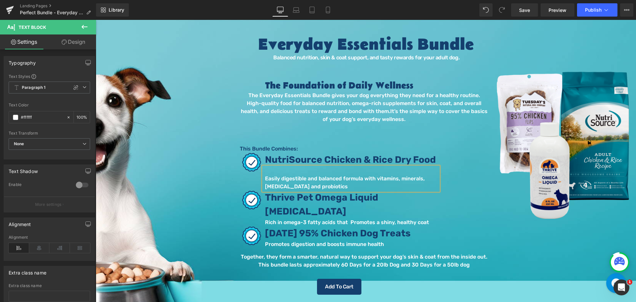
click at [274, 179] on span "Easily digestible and b" at bounding box center [293, 178] width 57 height 6
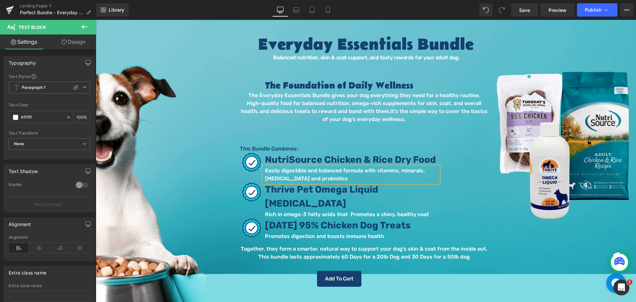
click at [283, 232] on div "Promotes digestion and boosts immune health Text Block" at bounding box center [350, 236] width 175 height 8
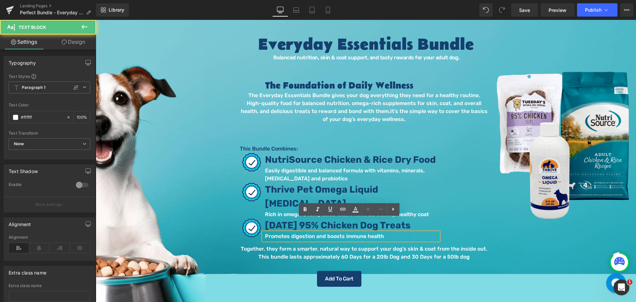
click at [284, 232] on p "Promotes digestion and boosts immune health" at bounding box center [351, 236] width 173 height 8
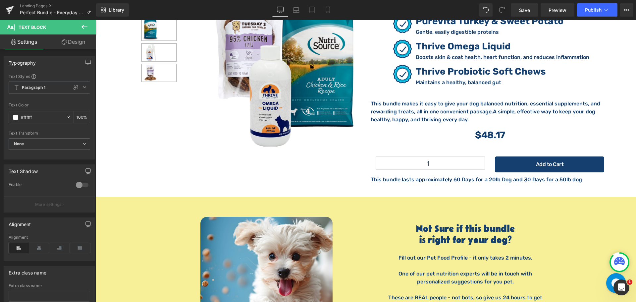
scroll to position [1192, 0]
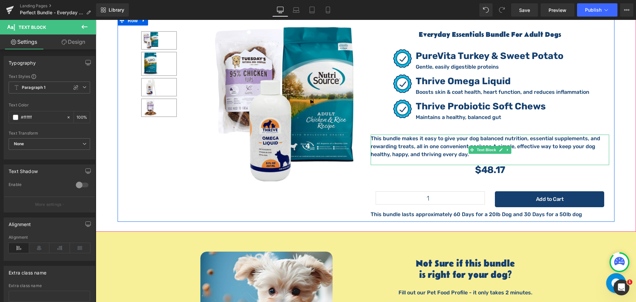
click at [437, 143] on span "A simple, effective way to keep your dog healthy, happy, and thriving every day." at bounding box center [482, 150] width 224 height 14
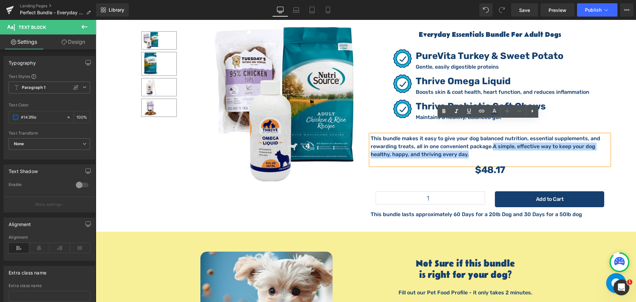
drag, startPoint x: 467, startPoint y: 142, endPoint x: 491, endPoint y: 134, distance: 24.8
click at [491, 134] on p "This bundle makes it easy to give your dog balanced nutrition, essential supple…" at bounding box center [489, 146] width 238 height 24
copy span "A simple, effective way to keep your dog healthy, happy, and thriving every day."
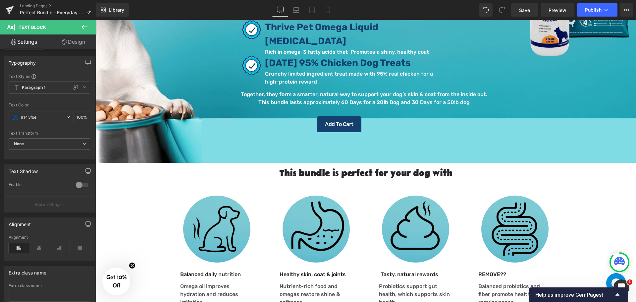
scroll to position [99, 0]
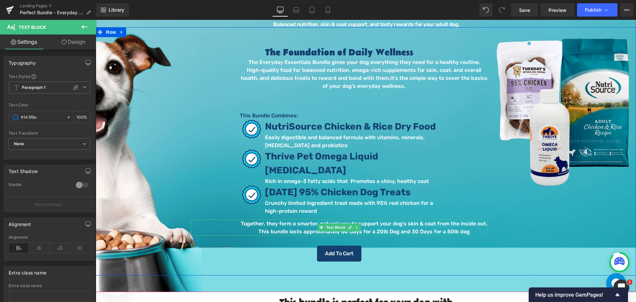
drag, startPoint x: 282, startPoint y: 213, endPoint x: 288, endPoint y: 216, distance: 6.7
click at [282, 219] on p "Together, they form a smarter, natural way to support your dog’s skin & coat fr…" at bounding box center [363, 223] width 247 height 8
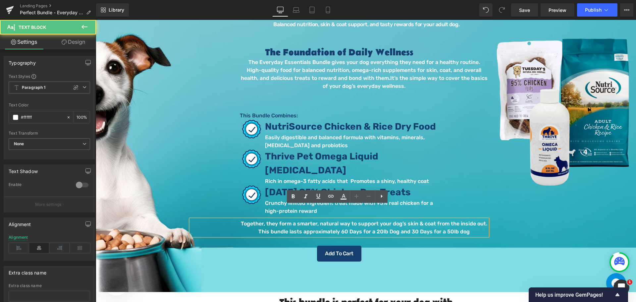
click at [290, 227] on p "This bundle lasts approximately 60 Days for a 20lb Dog and 30 Days for a 50lb d…" at bounding box center [363, 231] width 247 height 8
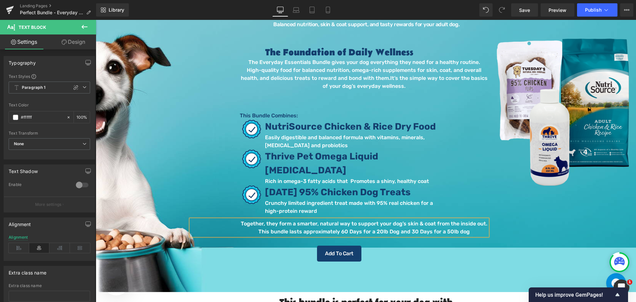
click at [450, 227] on p "This bundle lasts approximately 60 Days for a 20lb Dog and 30 Days for a 50lb d…" at bounding box center [363, 231] width 247 height 8
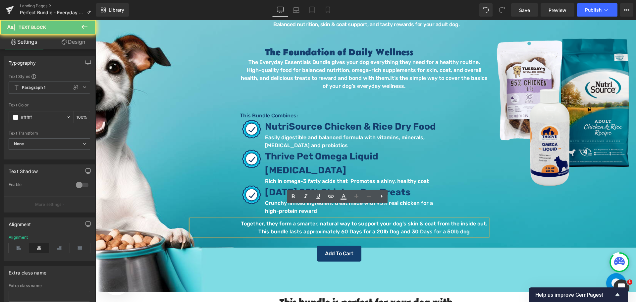
click at [481, 219] on p "Together, they form a smarter, natural way to support your dog’s skin & coat fr…" at bounding box center [363, 223] width 247 height 8
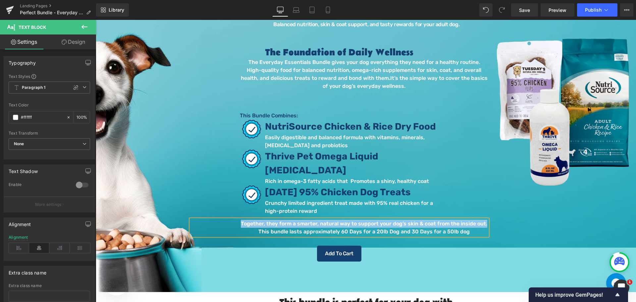
paste div
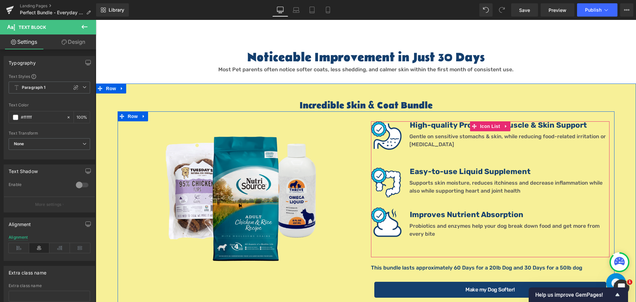
scroll to position [530, 0]
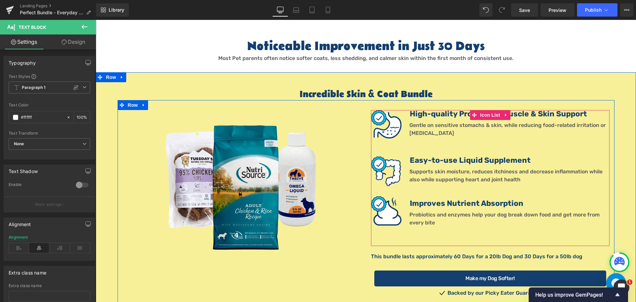
click at [436, 109] on b "High-quality Protein for Muscle & Skin Support" at bounding box center [498, 113] width 177 height 9
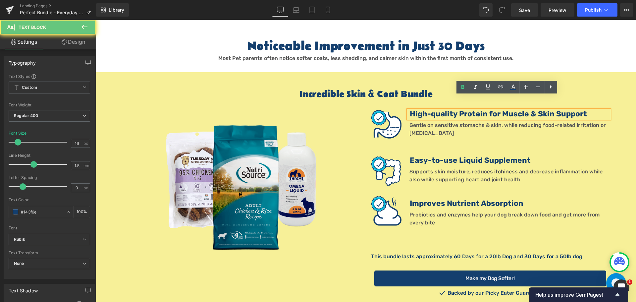
click at [450, 109] on b "High-quality Protein for Muscle & Skin Support" at bounding box center [498, 113] width 177 height 9
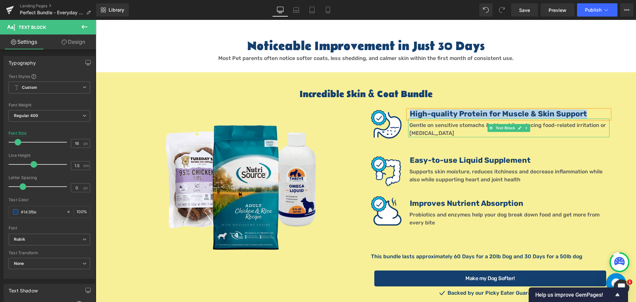
paste div
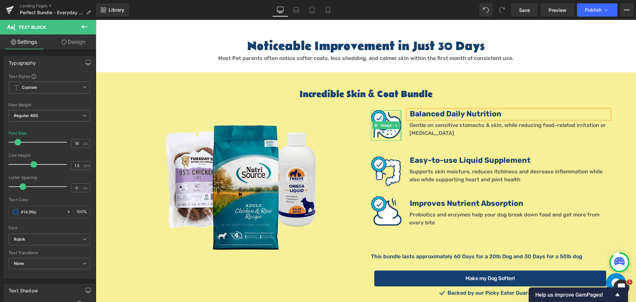
click at [421, 122] on font "Gentle on sensitive stomachs & skin, while reducing food-related irritation or …" at bounding box center [507, 129] width 196 height 14
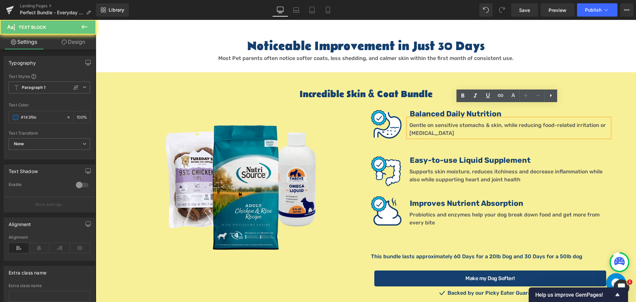
click at [436, 121] on p "Gentle on sensitive stomachs & skin, while reducing food-related irritation or …" at bounding box center [509, 129] width 200 height 16
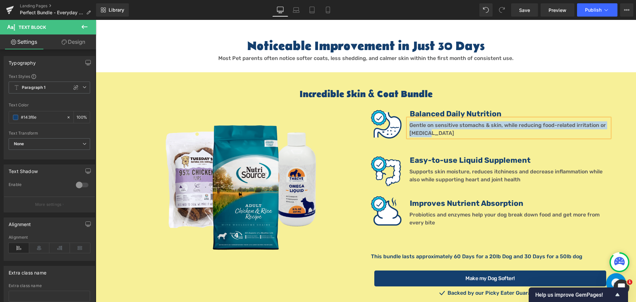
paste div
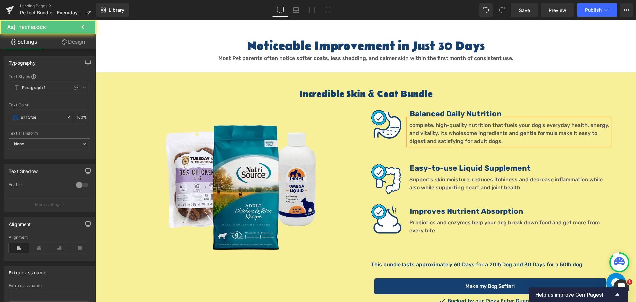
click at [432, 122] on font "complete, high-quality nutrition that fuels your dog’s everyday health, energy,…" at bounding box center [509, 133] width 200 height 22
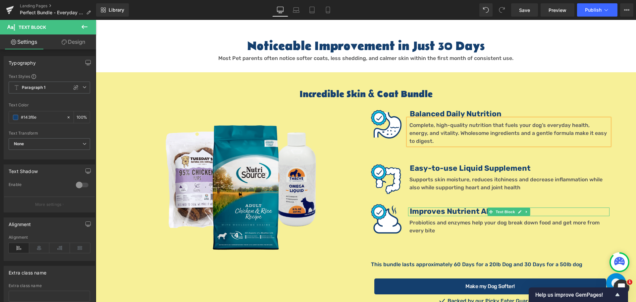
click at [450, 207] on b "Improves Nutrient Absorption" at bounding box center [467, 211] width 114 height 9
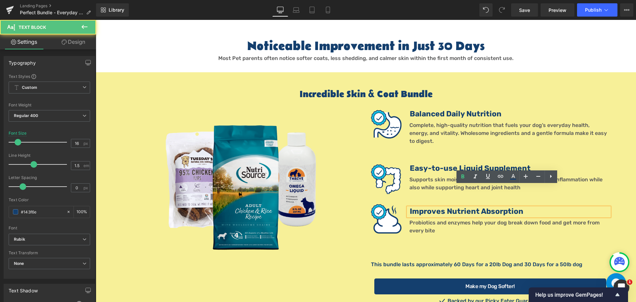
click at [429, 207] on b "Improves Nutrient Absorption" at bounding box center [467, 211] width 114 height 9
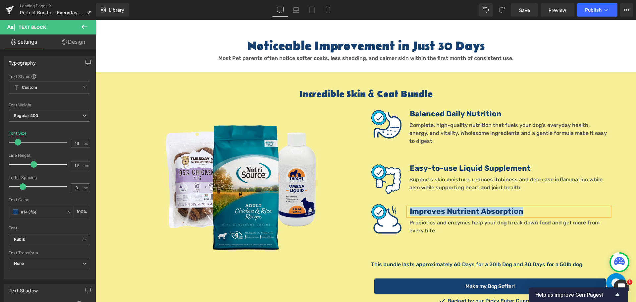
click at [449, 207] on b "Improves Nutrient Absorption" at bounding box center [467, 211] width 114 height 9
paste div
click at [458, 219] on p "Probiotics and enzymes help your dog break down food and get more from every bi…" at bounding box center [509, 227] width 200 height 16
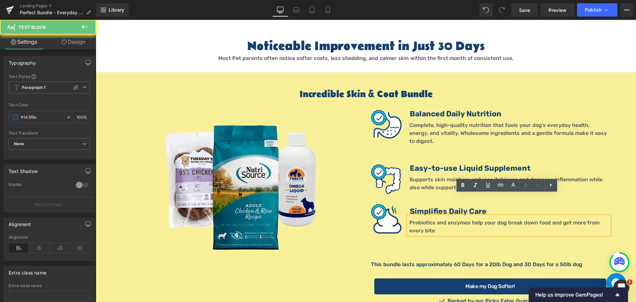
click at [438, 219] on p "Probiotics and enzymes help your dog break down food and get more from every bi…" at bounding box center [509, 227] width 200 height 16
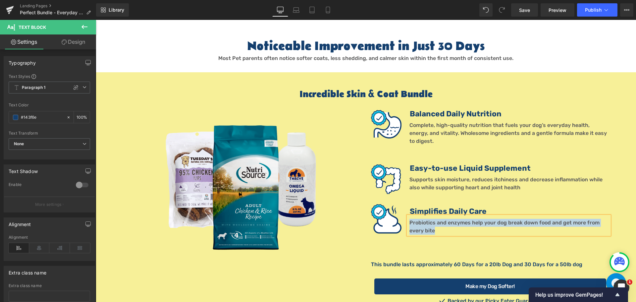
paste div
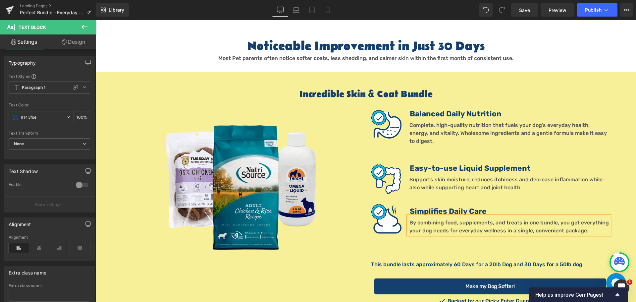
click at [448, 125] on div "Balanced Daily Nutrition Text Block Complete, high-quality nutrition that fuels…" at bounding box center [490, 129] width 238 height 38
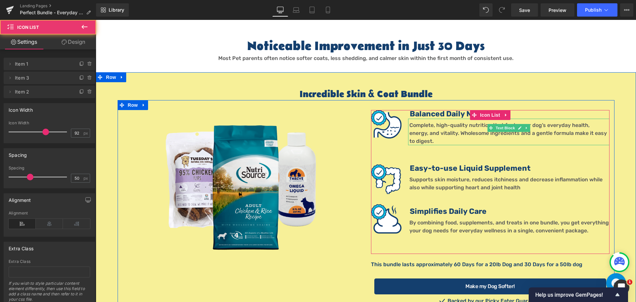
click at [447, 121] on p "Complete, high-quality nutrition that fuels your dog’s everyday health, energy,…" at bounding box center [509, 133] width 200 height 24
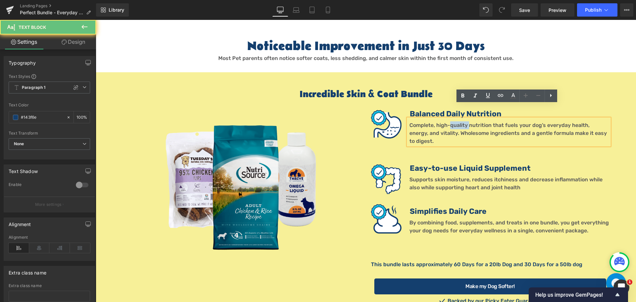
click at [447, 121] on p "Complete, high-quality nutrition that fuels your dog’s everyday health, energy,…" at bounding box center [509, 133] width 200 height 24
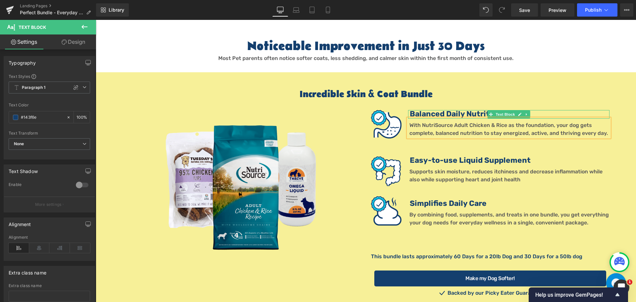
click at [418, 109] on b "Balanced Daily Nutrition" at bounding box center [456, 113] width 92 height 9
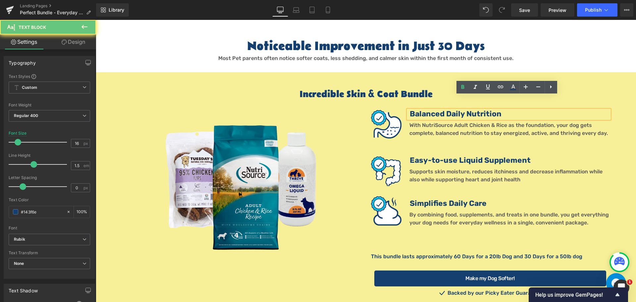
click at [435, 109] on b "Balanced Daily Nutrition" at bounding box center [456, 113] width 92 height 9
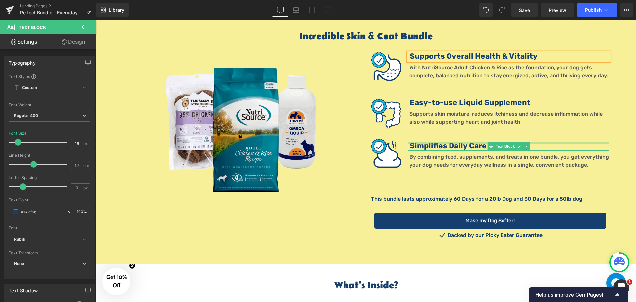
scroll to position [629, 0]
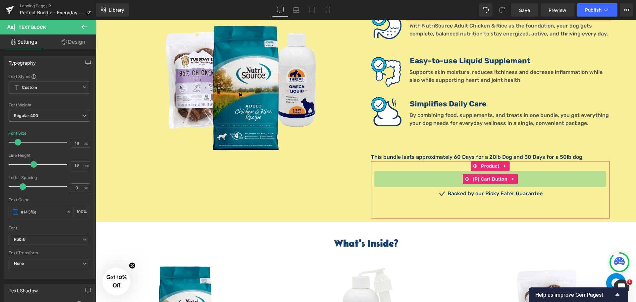
click at [511, 176] on icon at bounding box center [513, 178] width 5 height 5
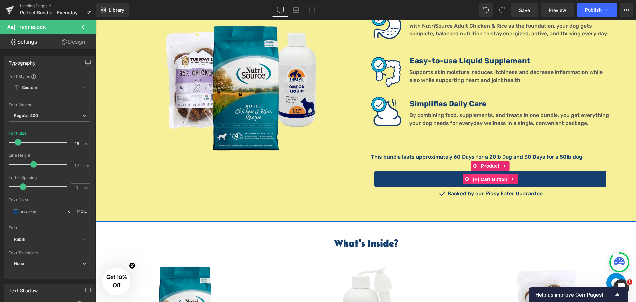
click at [482, 174] on span "(P) Cart Button" at bounding box center [490, 179] width 38 height 10
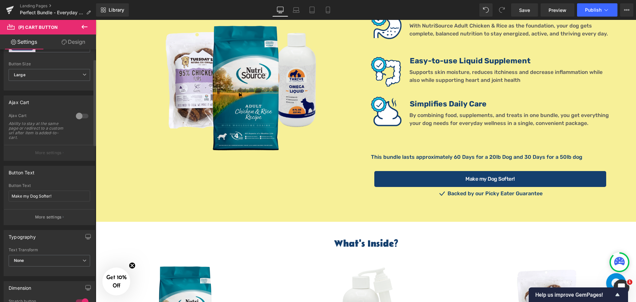
scroll to position [132, 0]
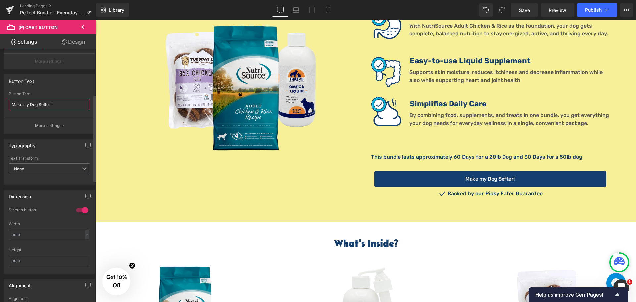
click at [60, 107] on input "Make my Dog Softer!" at bounding box center [49, 104] width 81 height 11
paste input "Keep My Dog Healthy & Happy"
type input "Keep My Dog Healthy & Happy!"
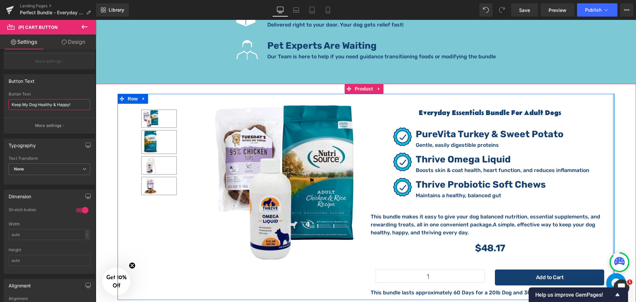
scroll to position [1126, 0]
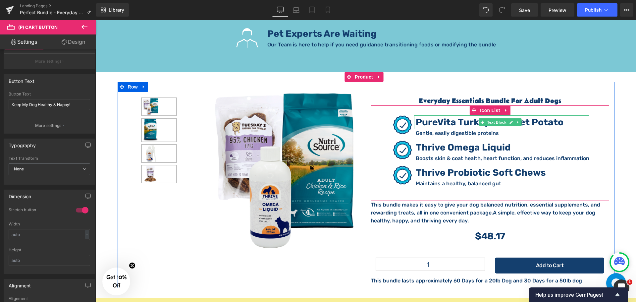
click at [466, 117] on strong "PureVita Turkey & Sweet Potato" at bounding box center [489, 122] width 148 height 11
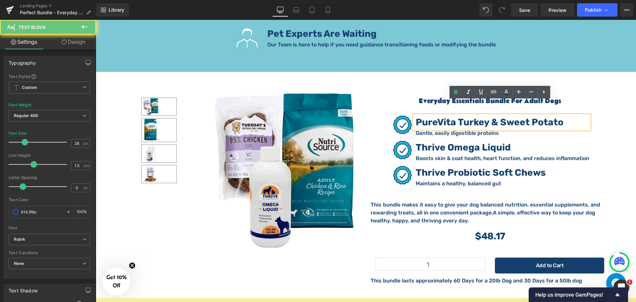
click at [466, 117] on strong "PureVita Turkey & Sweet Potato" at bounding box center [489, 122] width 148 height 11
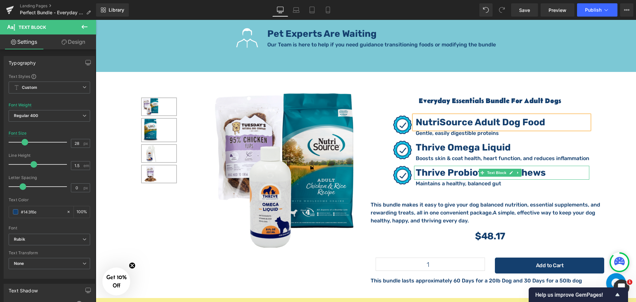
click at [429, 167] on strong "Thrive Probiotic Soft Chews" at bounding box center [480, 172] width 130 height 11
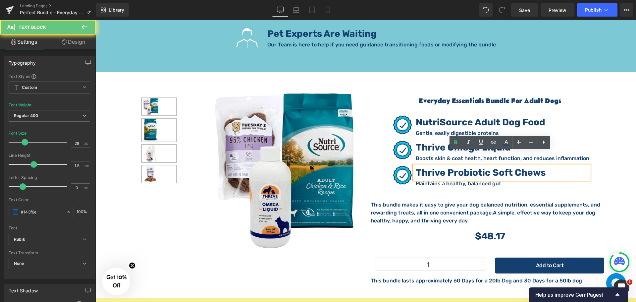
click at [456, 167] on strong "Thrive Probiotic Soft Chews" at bounding box center [480, 172] width 130 height 11
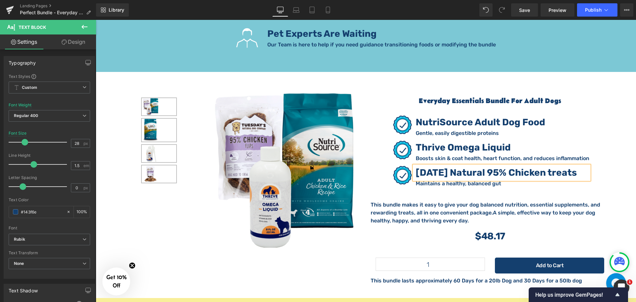
click at [96, 20] on div at bounding box center [96, 20] width 0 height 0
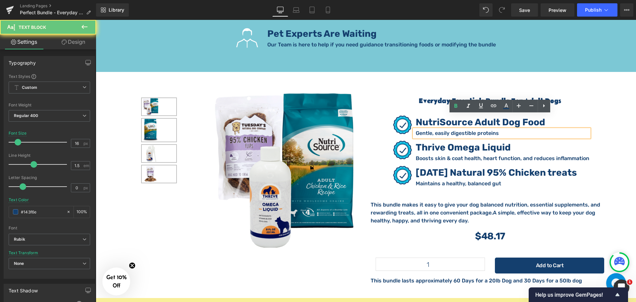
click at [437, 129] on p "Gentle, easily digestible proteins" at bounding box center [501, 133] width 173 height 8
click at [445, 129] on p "Gentle, easily digestible proteins" at bounding box center [501, 133] width 173 height 8
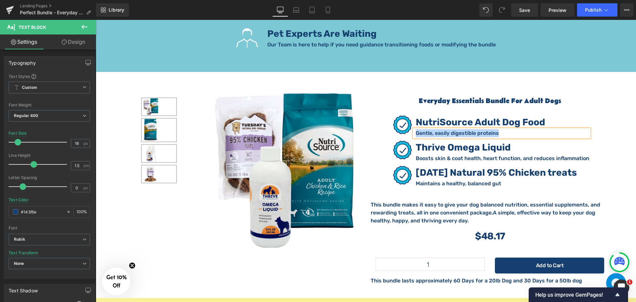
paste div
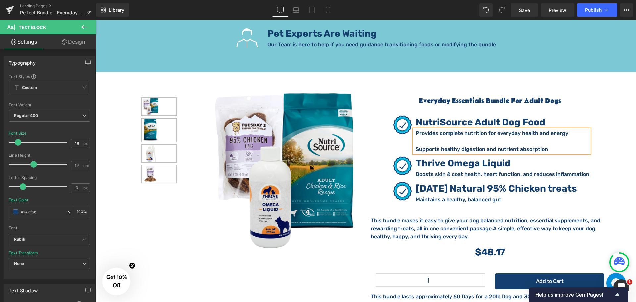
click at [445, 129] on p "Provides complete nutrition for everyday health and energy" at bounding box center [501, 133] width 173 height 8
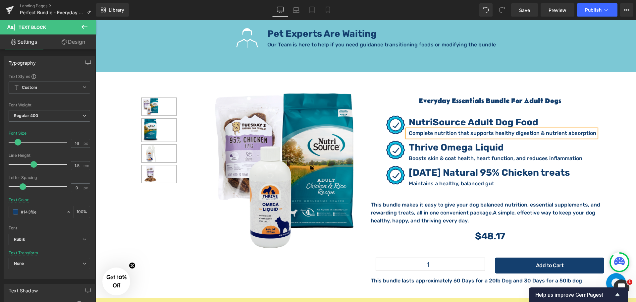
click at [96, 20] on div at bounding box center [96, 20] width 0 height 0
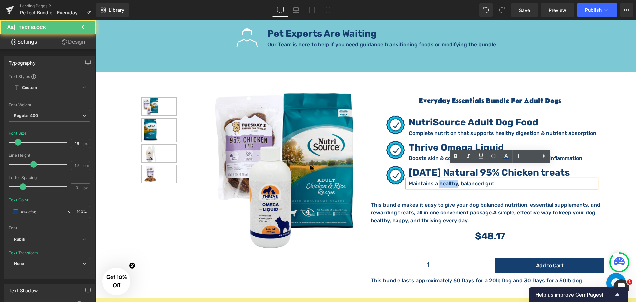
click at [446, 179] on p "Maintains a healthy, balanced gut" at bounding box center [502, 183] width 187 height 8
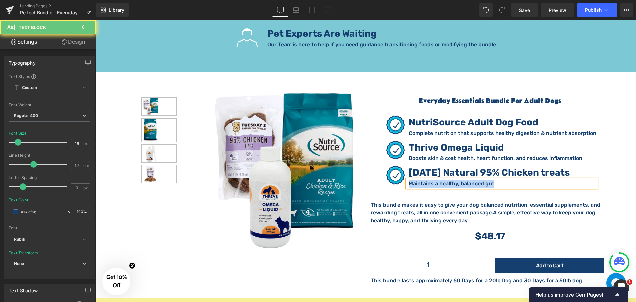
paste div
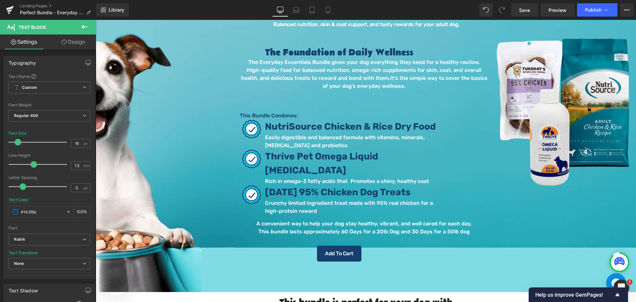
scroll to position [0, 0]
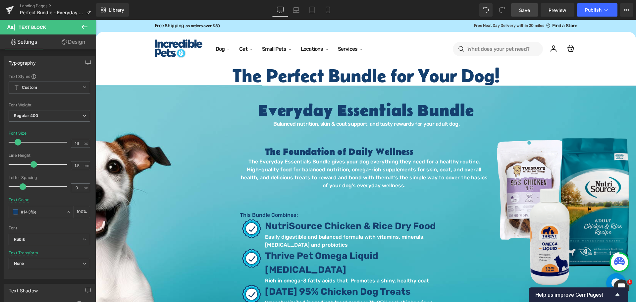
drag, startPoint x: 519, startPoint y: 13, endPoint x: 66, endPoint y: 43, distance: 454.3
click at [519, 13] on link "Save" at bounding box center [524, 9] width 27 height 13
click at [366, 87] on span "Hero Banner" at bounding box center [364, 90] width 32 height 10
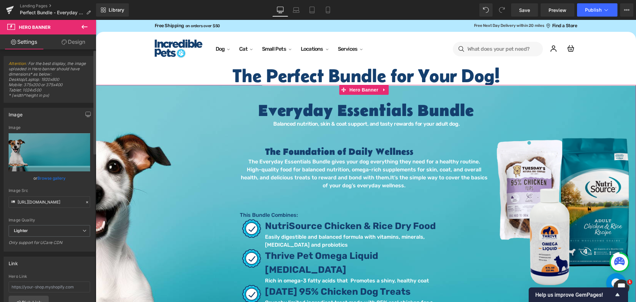
click at [49, 175] on link "Browse gallery" at bounding box center [51, 178] width 28 height 12
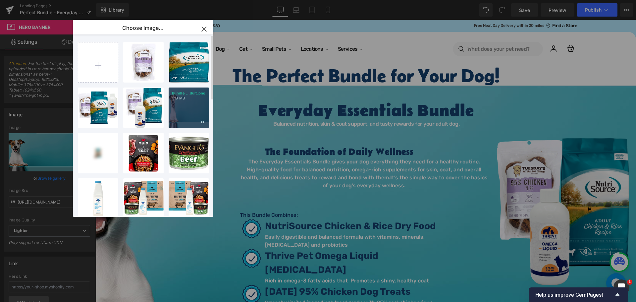
click at [193, 105] on div "Bundle ...dult.png 1.18 MB" at bounding box center [189, 107] width 40 height 40
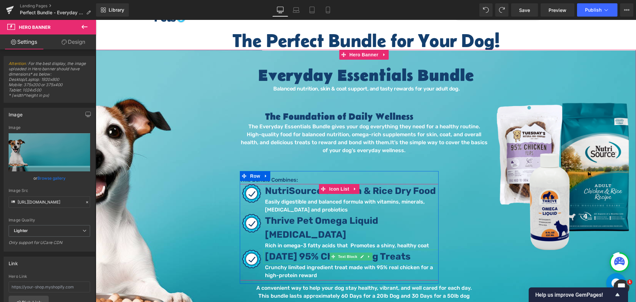
scroll to position [33, 0]
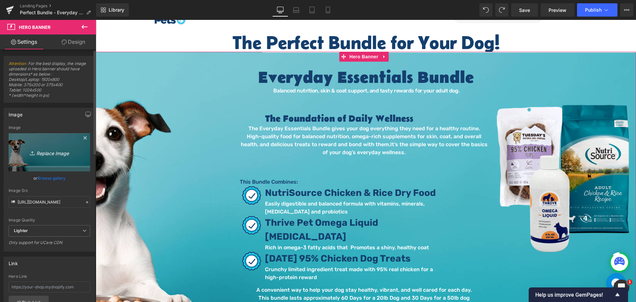
click at [43, 155] on icon "Replace Image" at bounding box center [49, 152] width 53 height 8
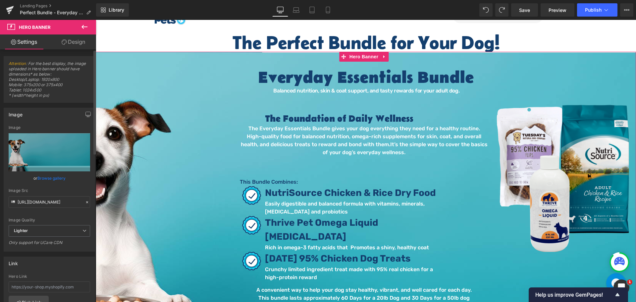
click at [44, 179] on link "Browse gallery" at bounding box center [51, 178] width 28 height 12
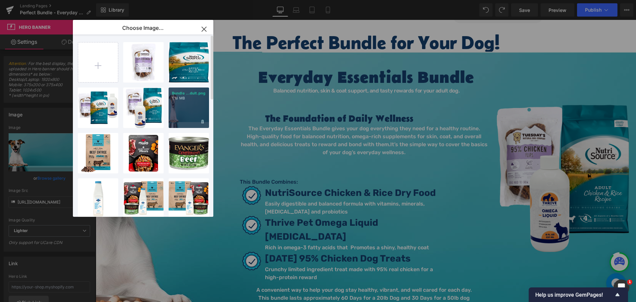
click at [176, 109] on div "Bundle ...dult.png 1.18 MB" at bounding box center [189, 107] width 40 height 40
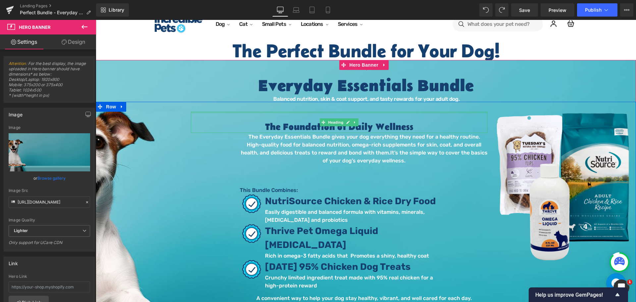
scroll to position [0, 0]
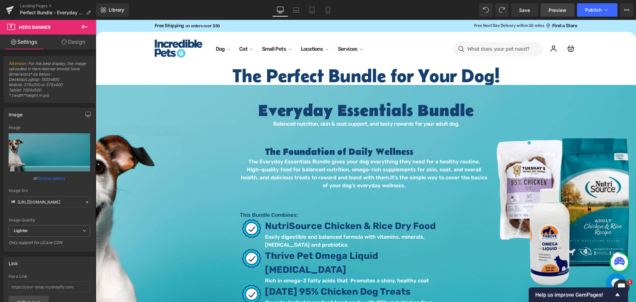
click at [552, 8] on span "Preview" at bounding box center [557, 10] width 18 height 7
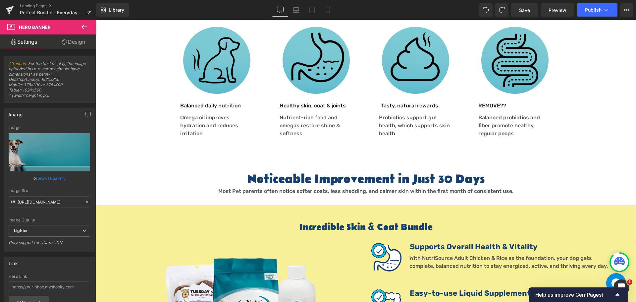
scroll to position [397, 0]
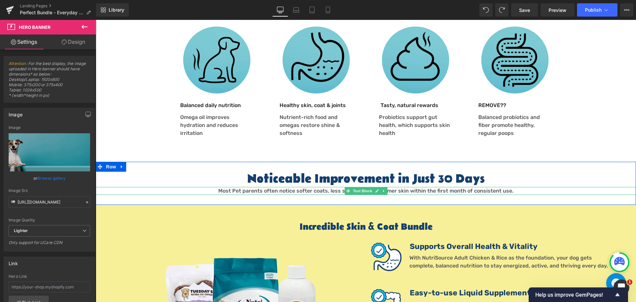
click at [265, 187] on span "Most Pet parents often notice softer coats, less shedding, and calmer skin with…" at bounding box center [365, 190] width 295 height 6
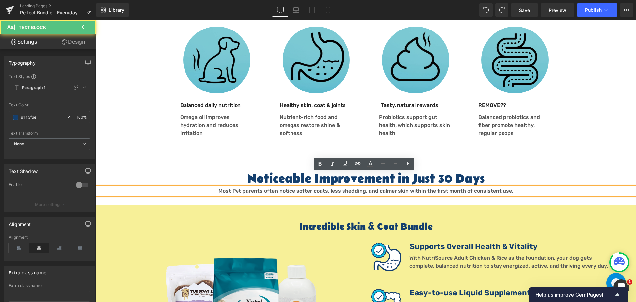
click at [267, 187] on span "Most Pet parents often notice softer coats, less shedding, and calmer skin with…" at bounding box center [365, 190] width 295 height 6
click at [509, 187] on p "Most Pet parents often notice softer coats, less shedding, and calmer skin with…" at bounding box center [366, 191] width 540 height 8
click at [402, 187] on span "Most Pet parents often notice softer coats, less shedding, and calmer skin with…" at bounding box center [365, 190] width 295 height 6
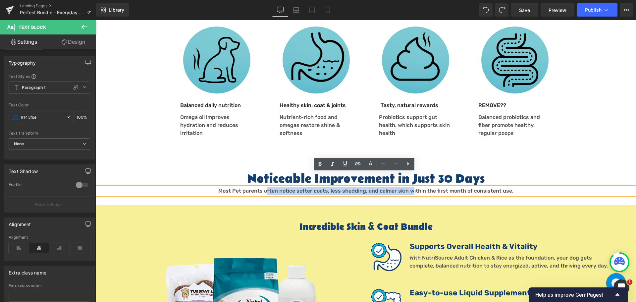
drag, startPoint x: 408, startPoint y: 177, endPoint x: 265, endPoint y: 173, distance: 142.7
click at [265, 187] on span "Most Pet parents often notice softer coats, less shedding, and calmer skin with…" at bounding box center [365, 190] width 295 height 6
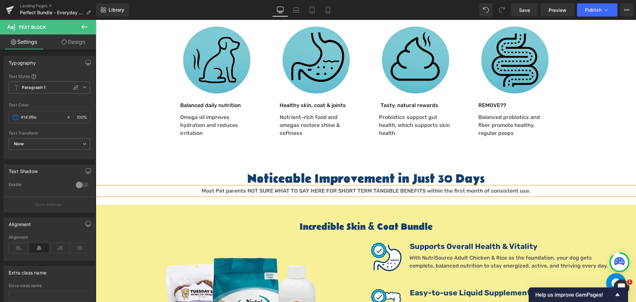
drag, startPoint x: 248, startPoint y: 179, endPoint x: 291, endPoint y: 162, distance: 46.7
click at [248, 187] on span "Most Pet parents NOT SURE WHAT TO SAY HERE FOR SHORT TERM TANGIBLE BENEFITS wit…" at bounding box center [366, 190] width 328 height 6
click at [526, 9] on span "Save" at bounding box center [524, 10] width 11 height 7
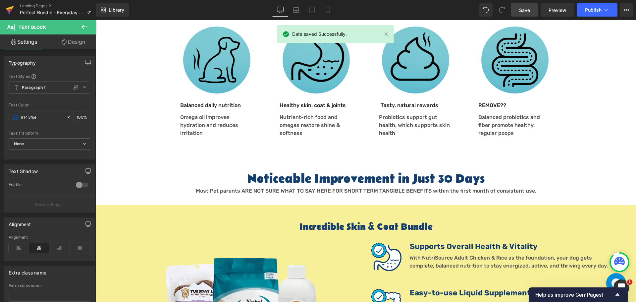
click at [12, 10] on icon at bounding box center [10, 10] width 8 height 17
